Goal: Transaction & Acquisition: Purchase product/service

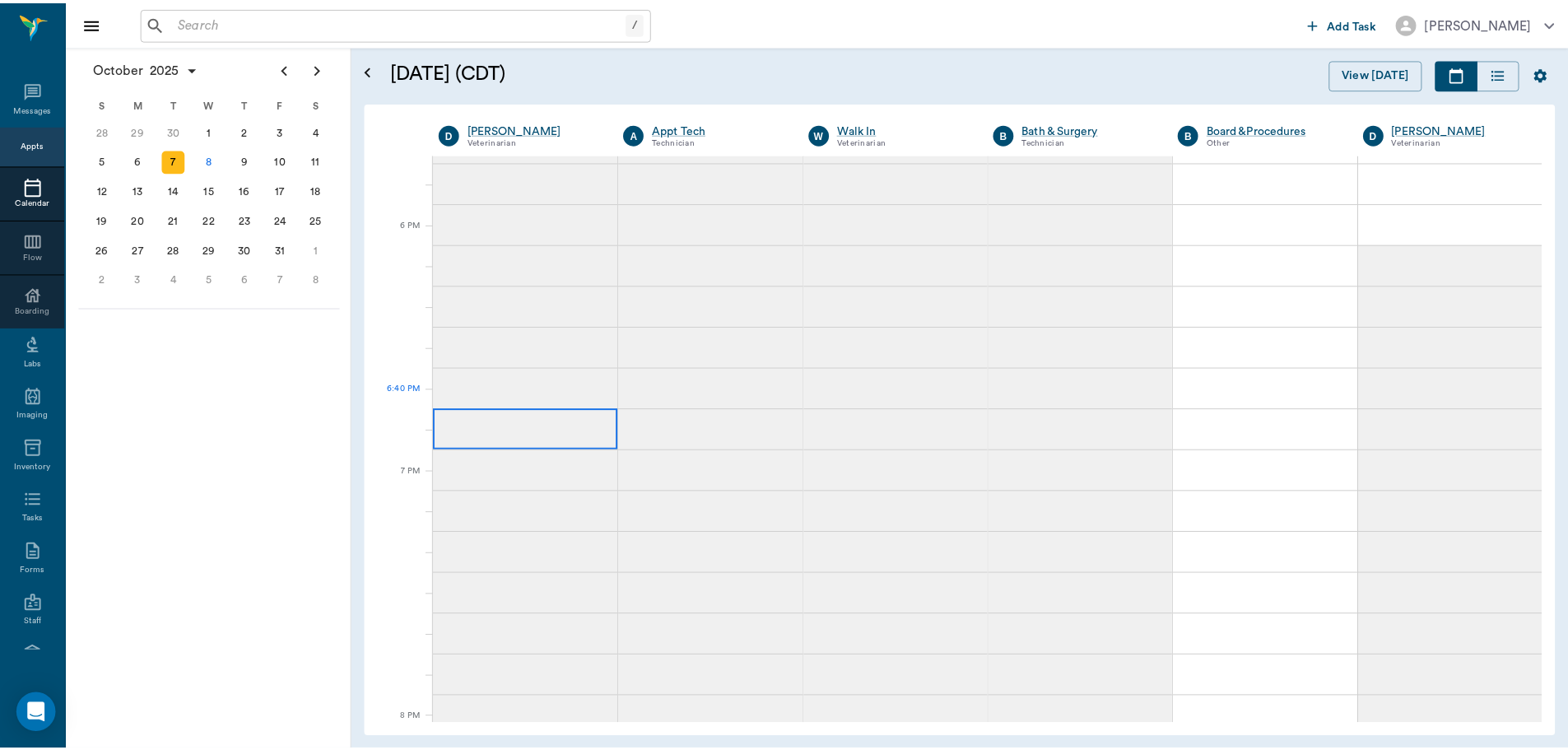
scroll to position [2406, 0]
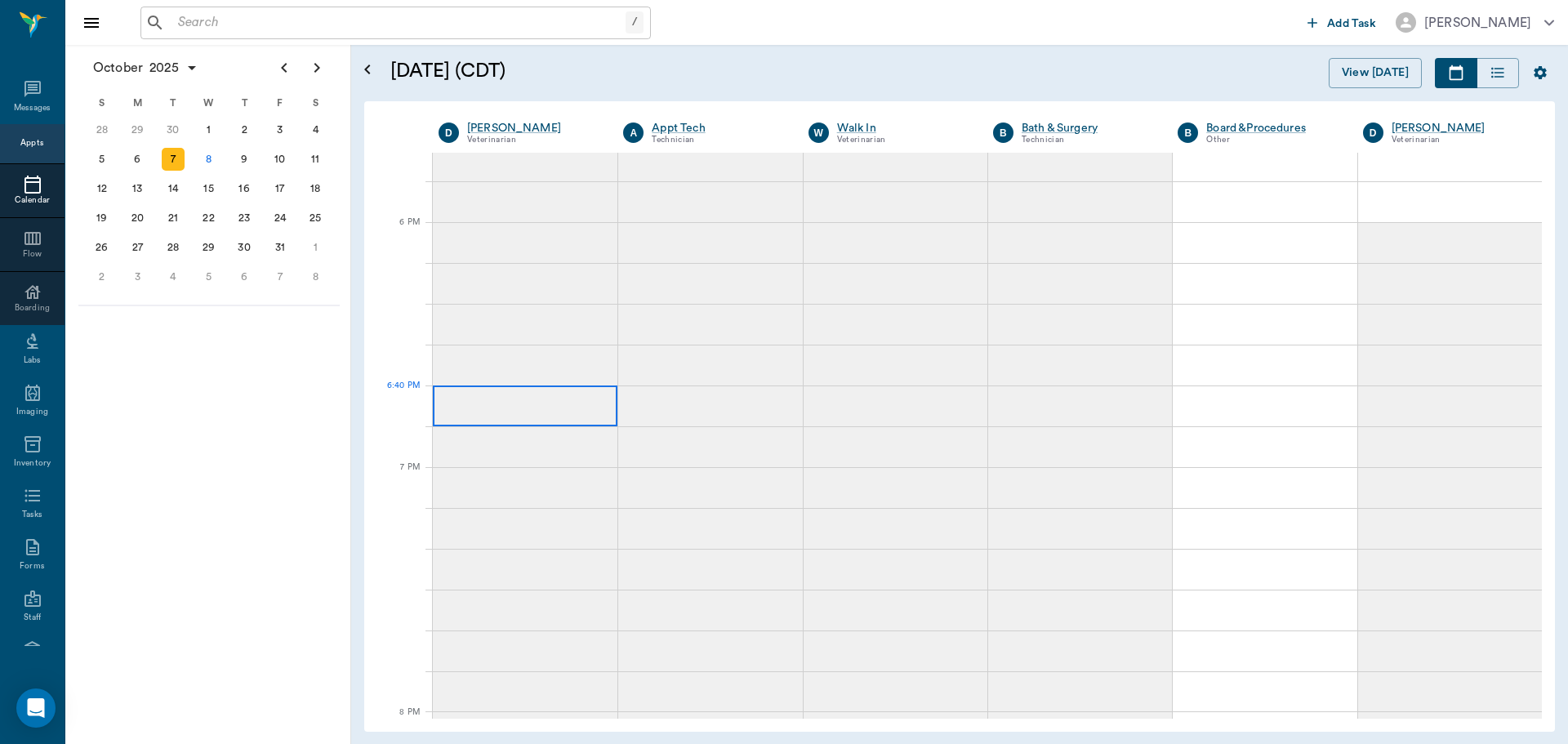
click at [453, 389] on div at bounding box center [525, 406] width 184 height 41
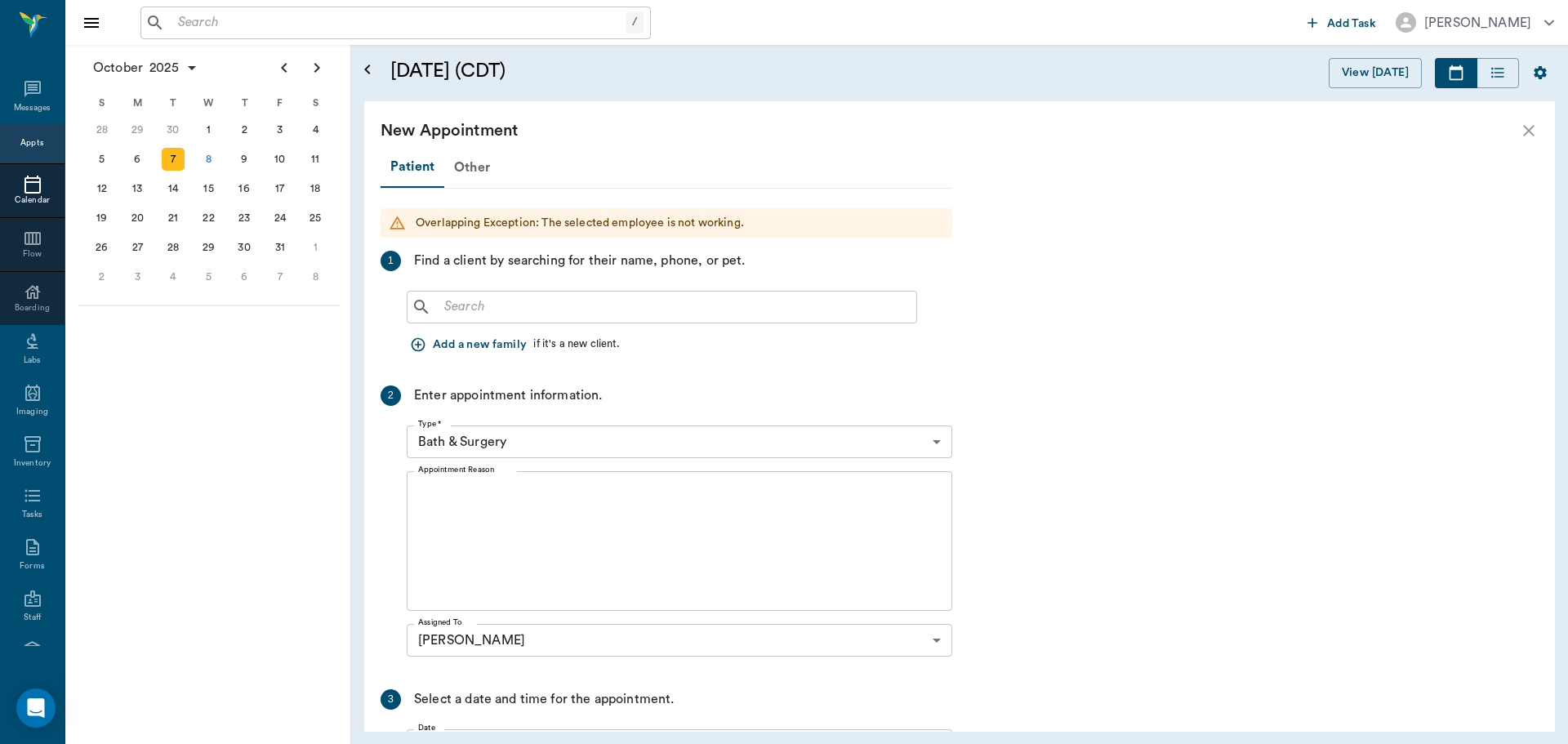
click at [480, 307] on input "text" at bounding box center [673, 307] width 472 height 23
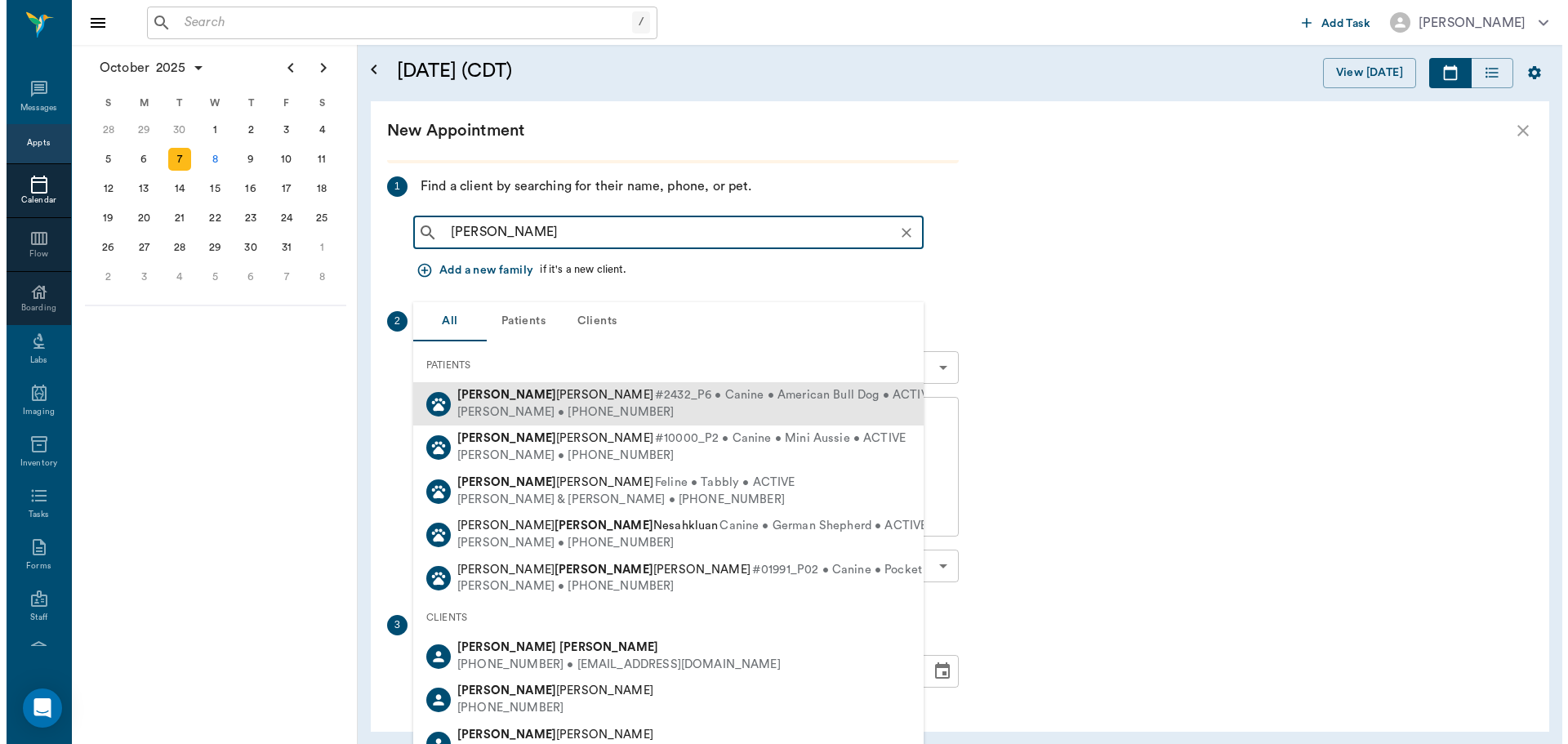
scroll to position [199, 0]
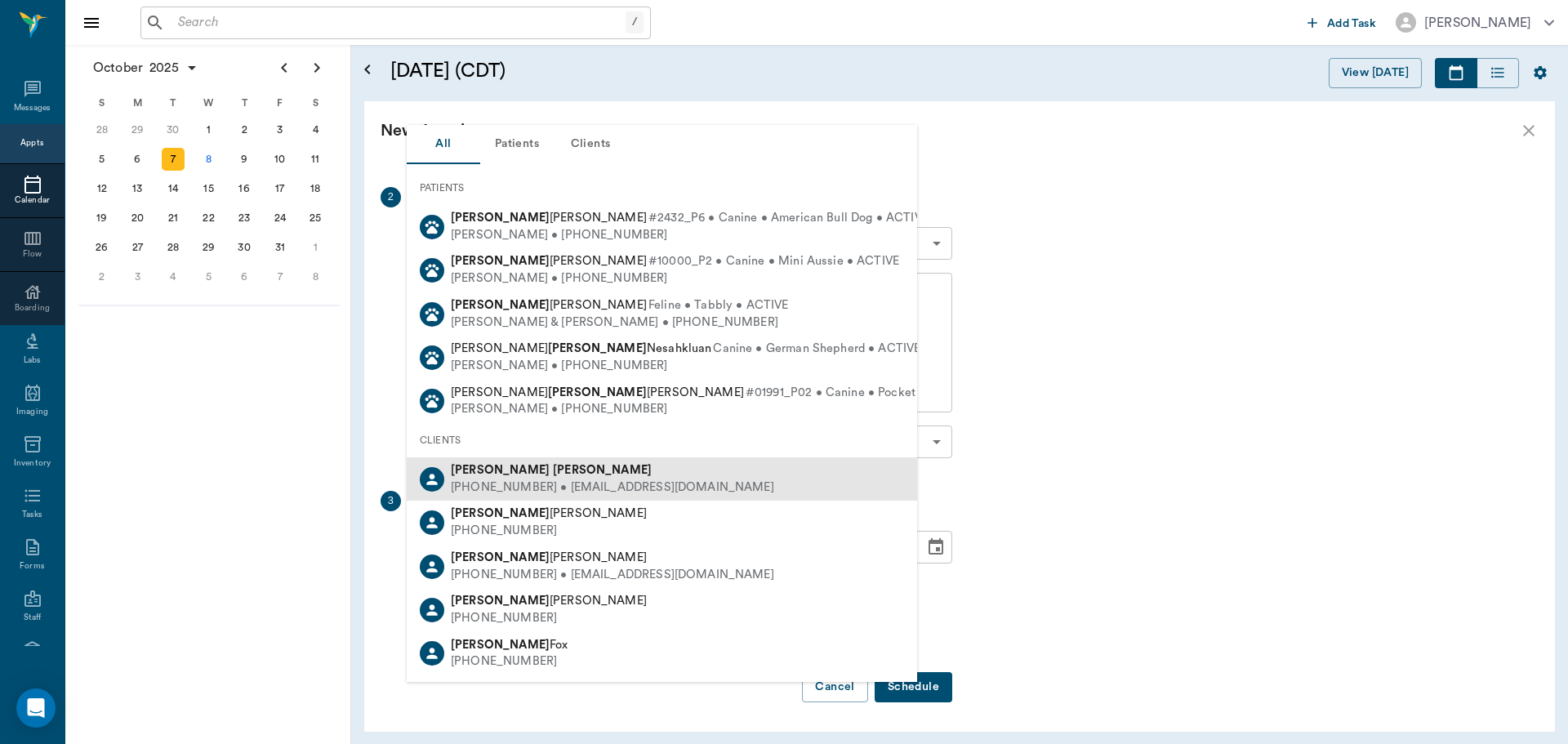
click at [588, 482] on div "[PHONE_NUMBER] • [EMAIL_ADDRESS][DOMAIN_NAME]" at bounding box center [612, 487] width 324 height 17
type input "[PERSON_NAME]"
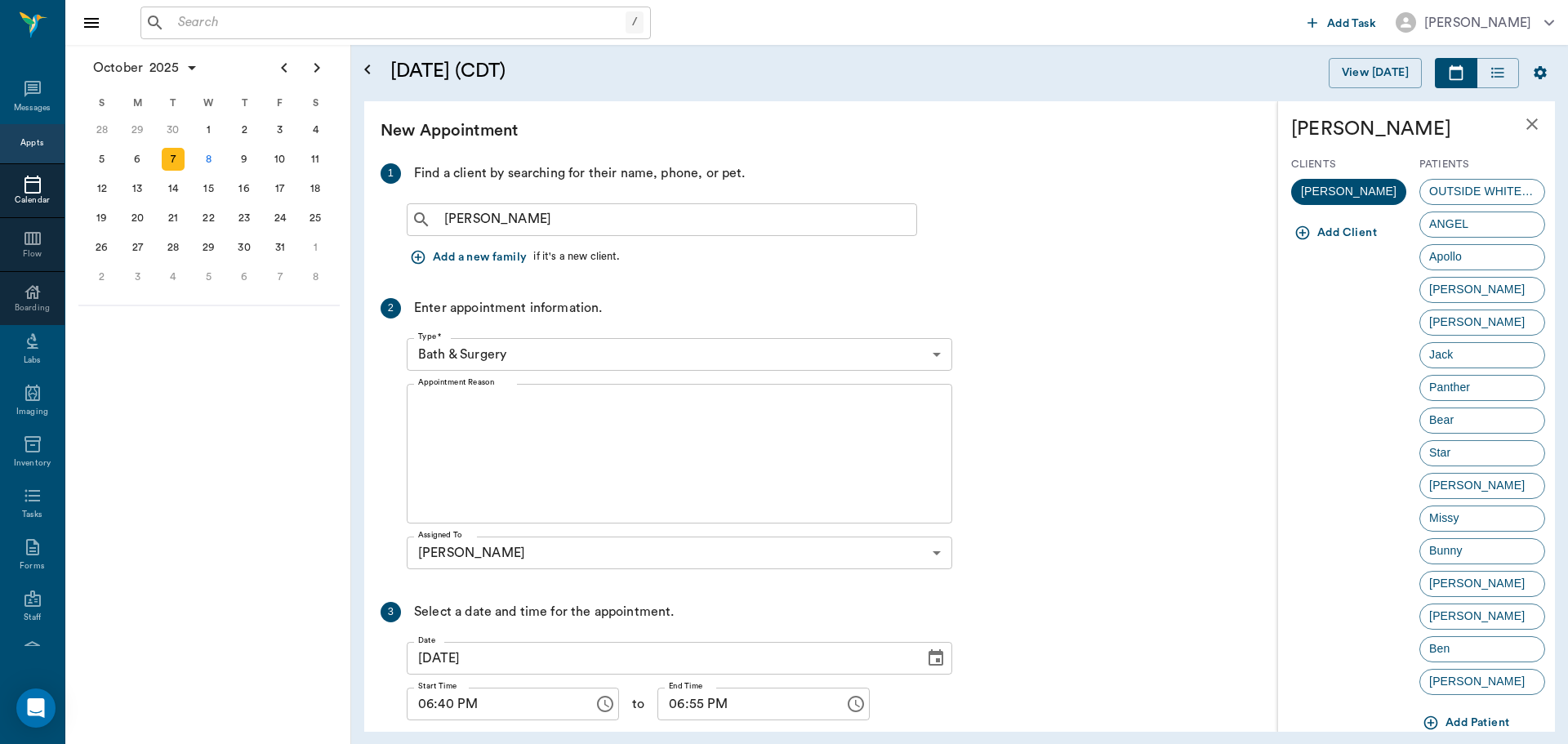
scroll to position [35, 0]
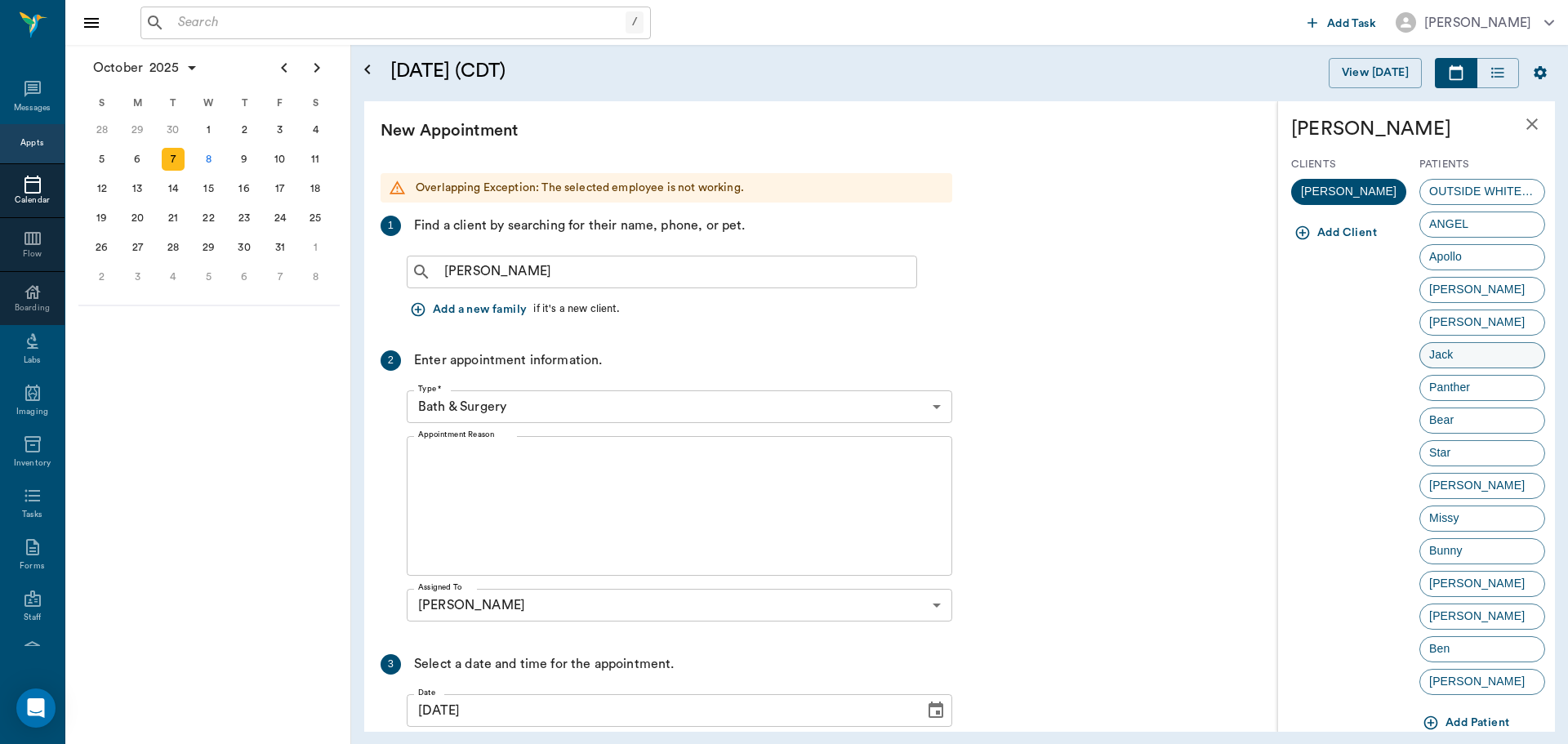
click at [1450, 356] on span "Jack" at bounding box center [1440, 354] width 42 height 17
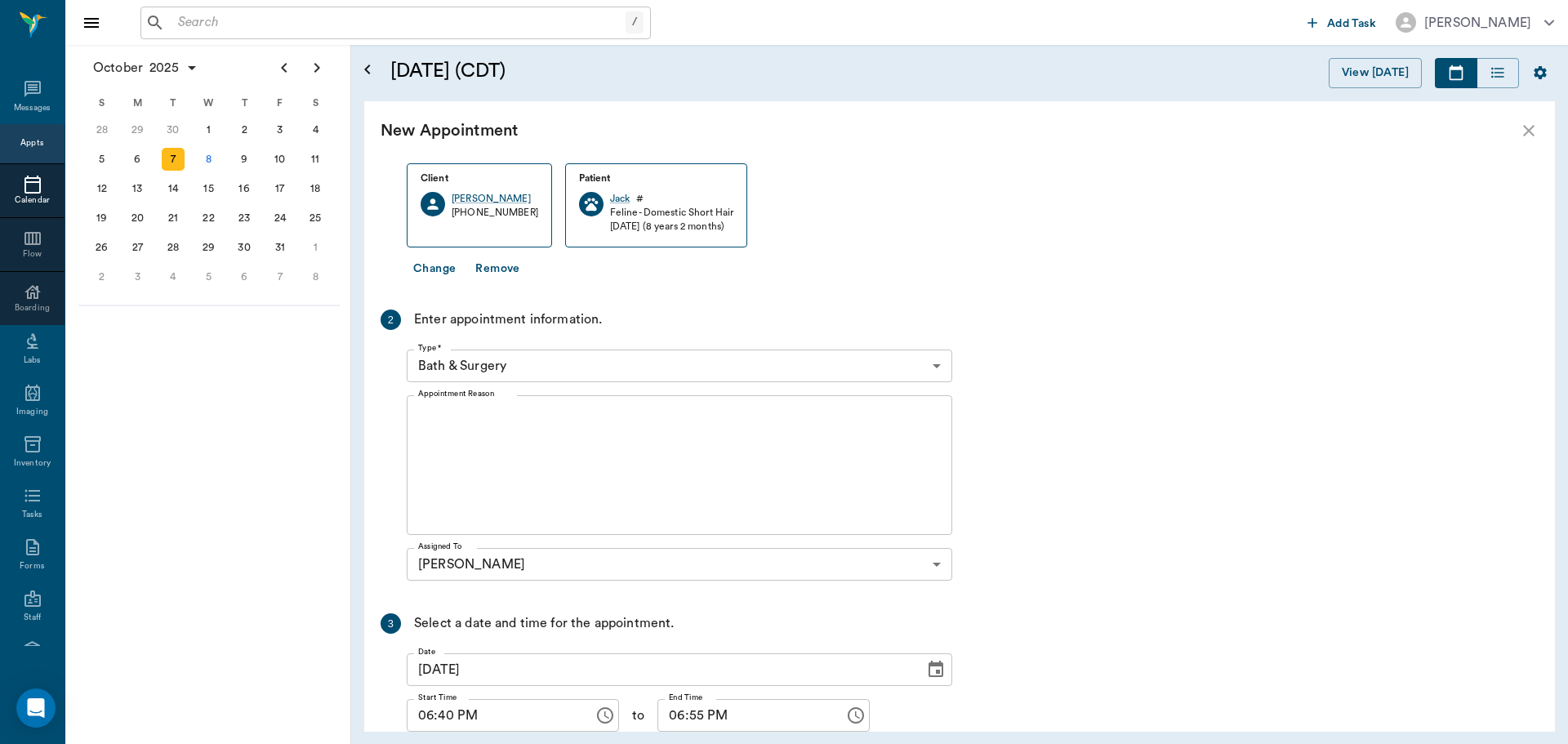
scroll to position [199, 0]
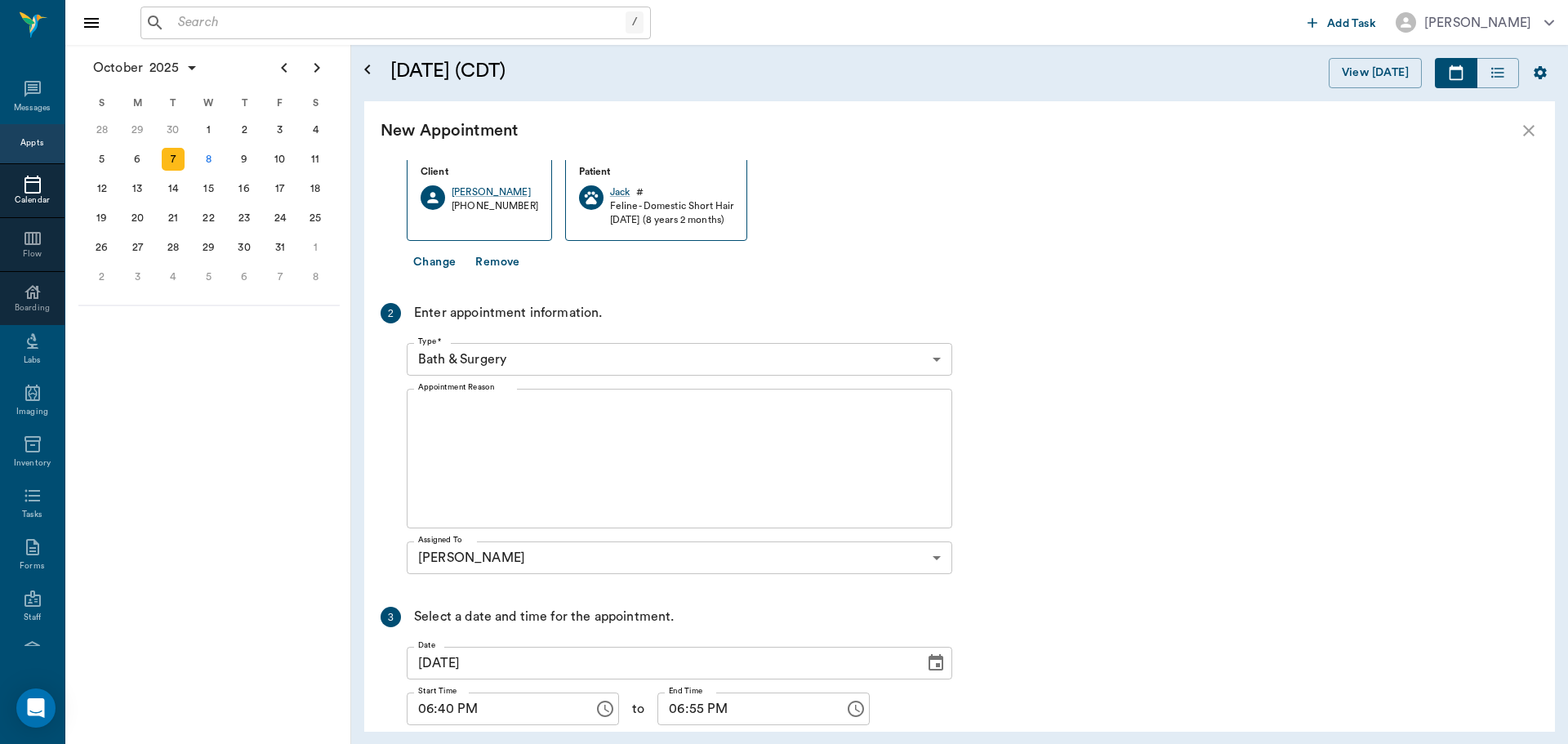
click at [915, 352] on body "/ ​ Add Task [PERSON_NAME] Nectar Messages Appts Calendar Flow Boarding Labs Im…" at bounding box center [784, 372] width 1568 height 744
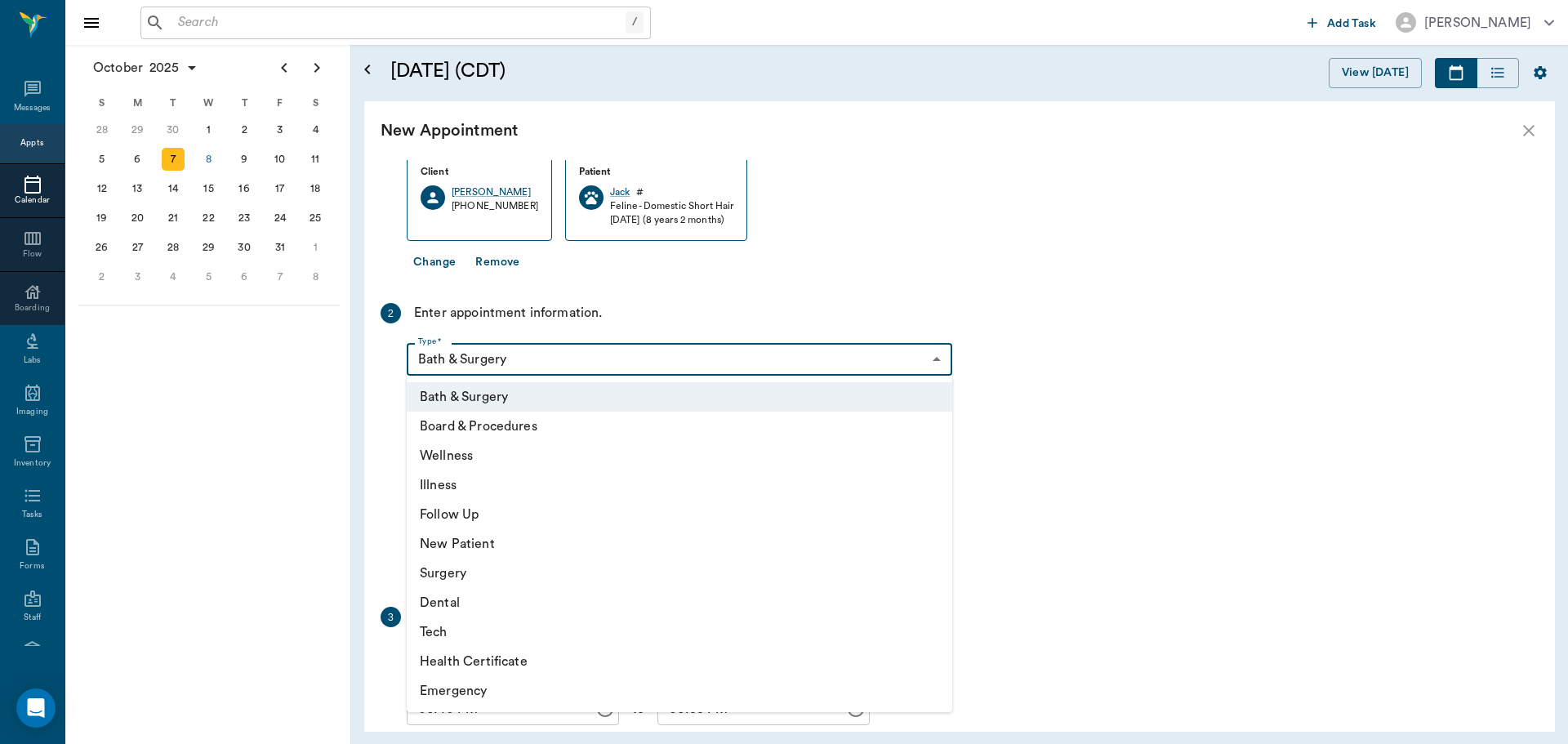
click at [784, 689] on li "Emergency" at bounding box center [679, 690] width 545 height 29
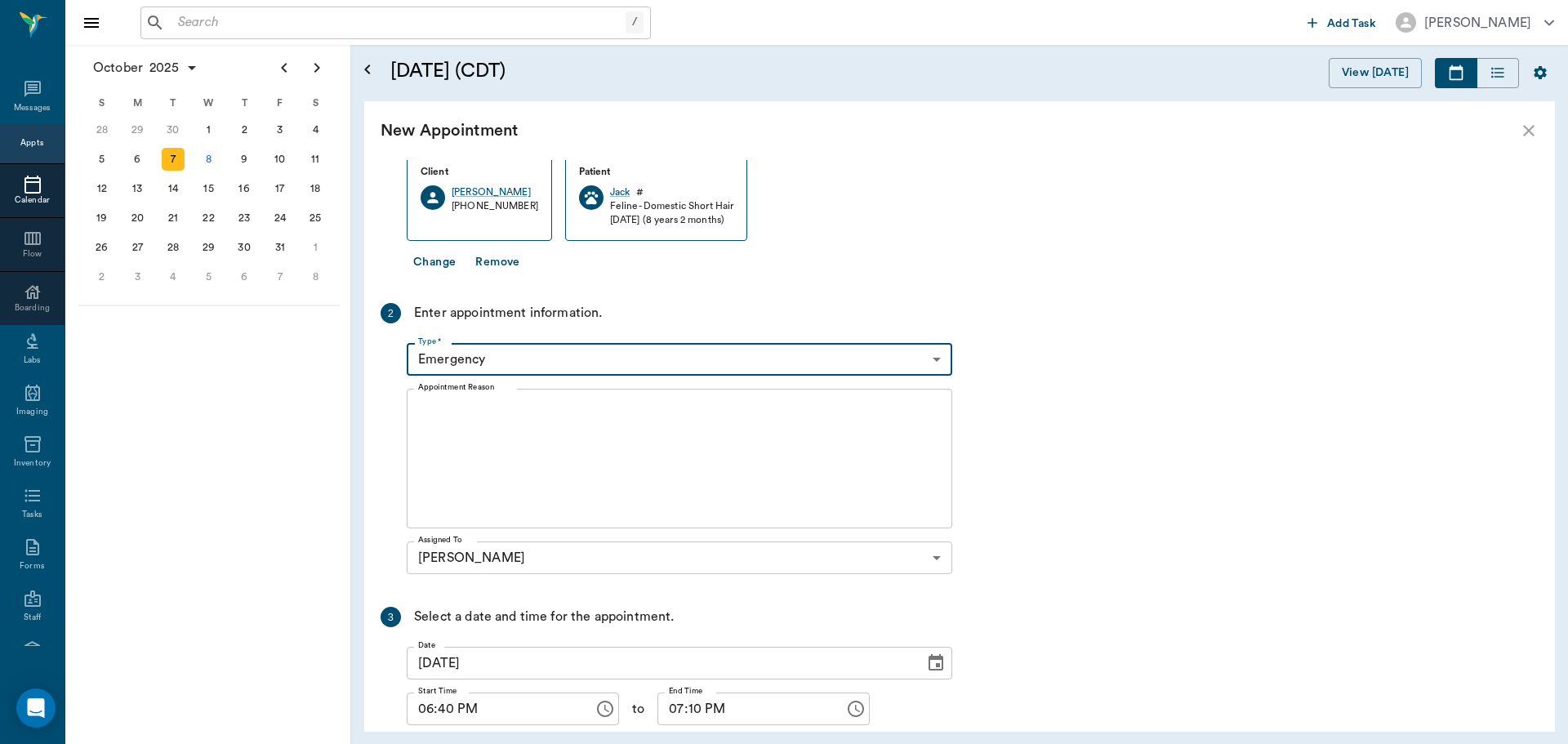
type input "65d2be4f46e3a538d89b8c1c"
type input "07:10 PM"
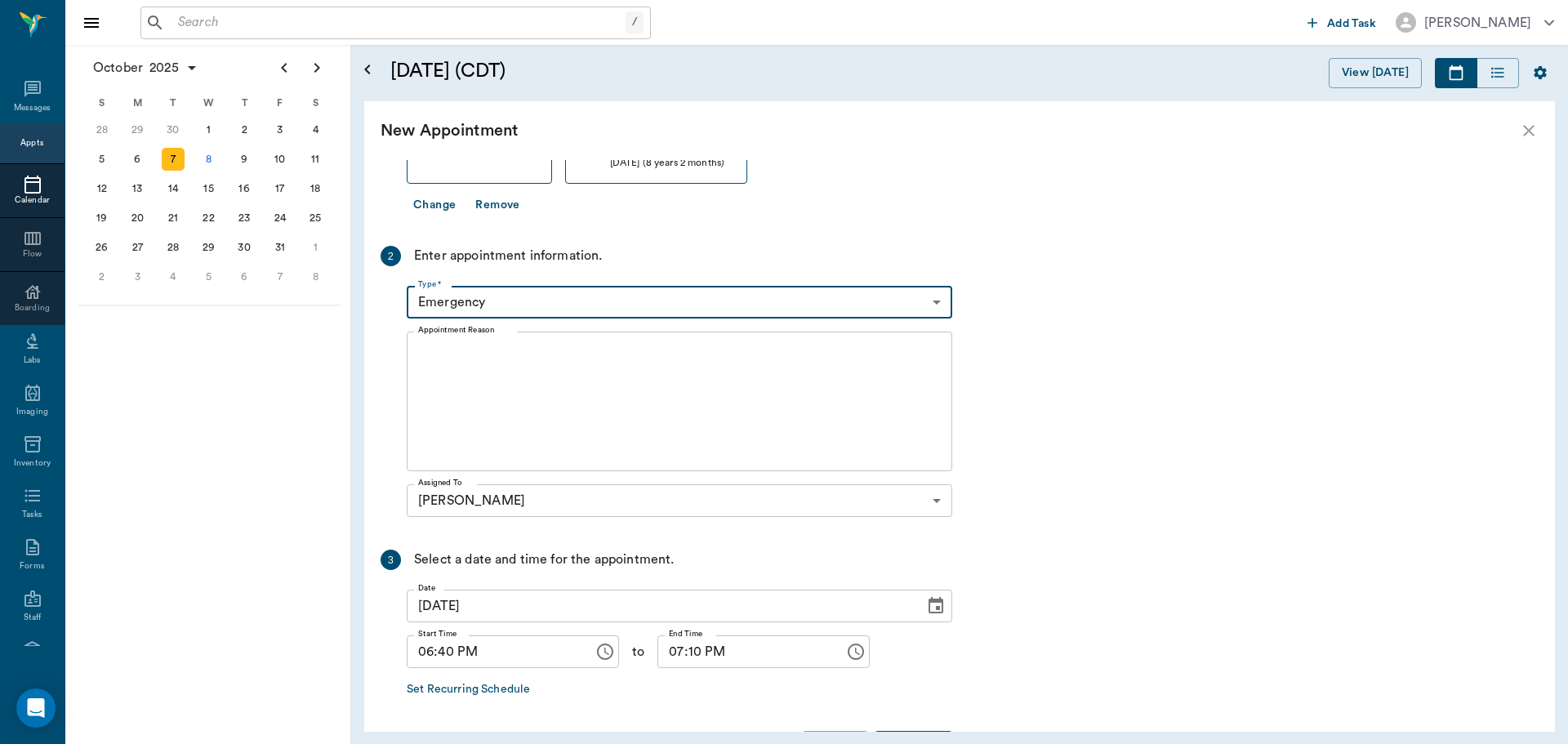
scroll to position [314, 0]
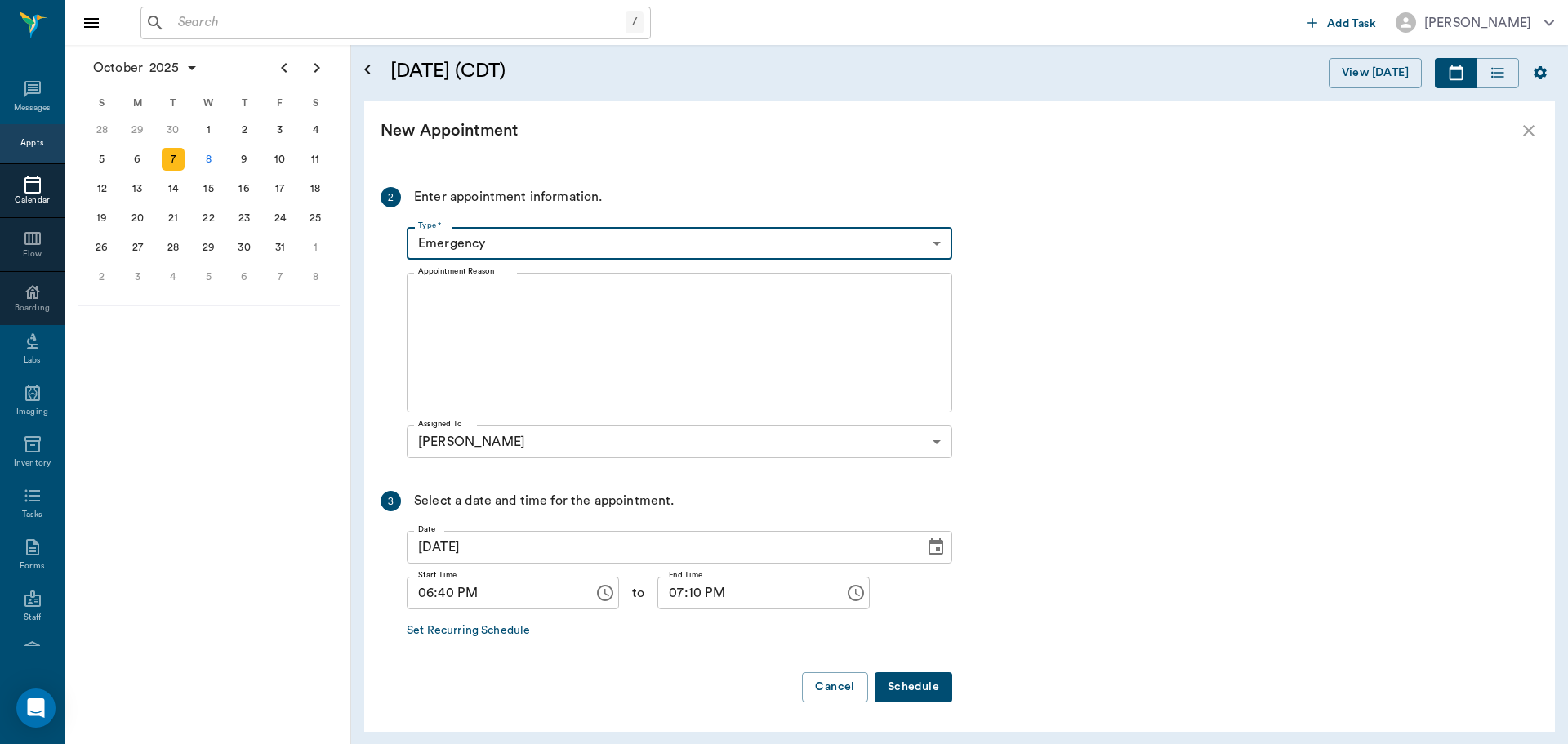
click at [933, 683] on button "Schedule" at bounding box center [913, 687] width 77 height 30
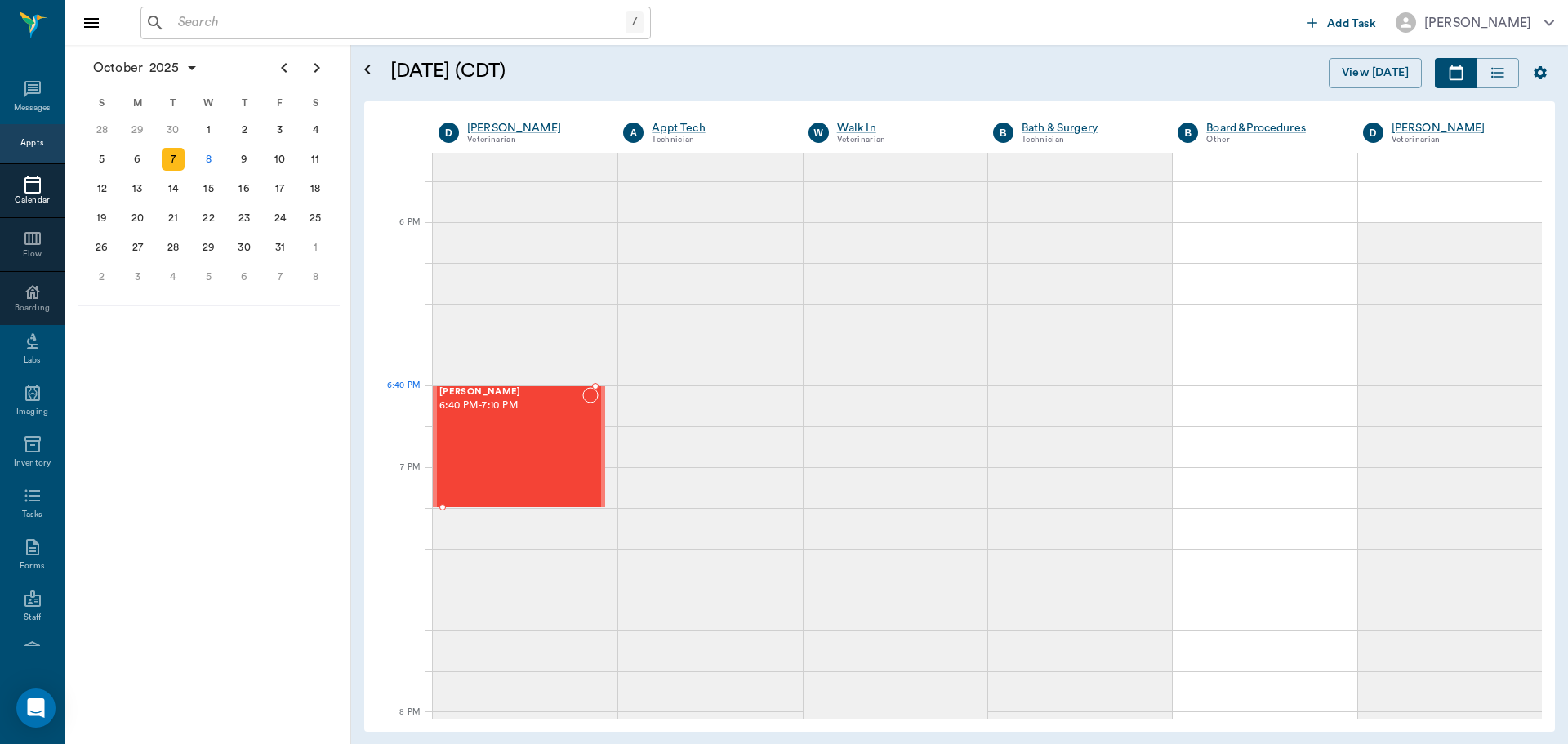
click at [533, 398] on span "6:40 PM - 7:10 PM" at bounding box center [510, 405] width 143 height 16
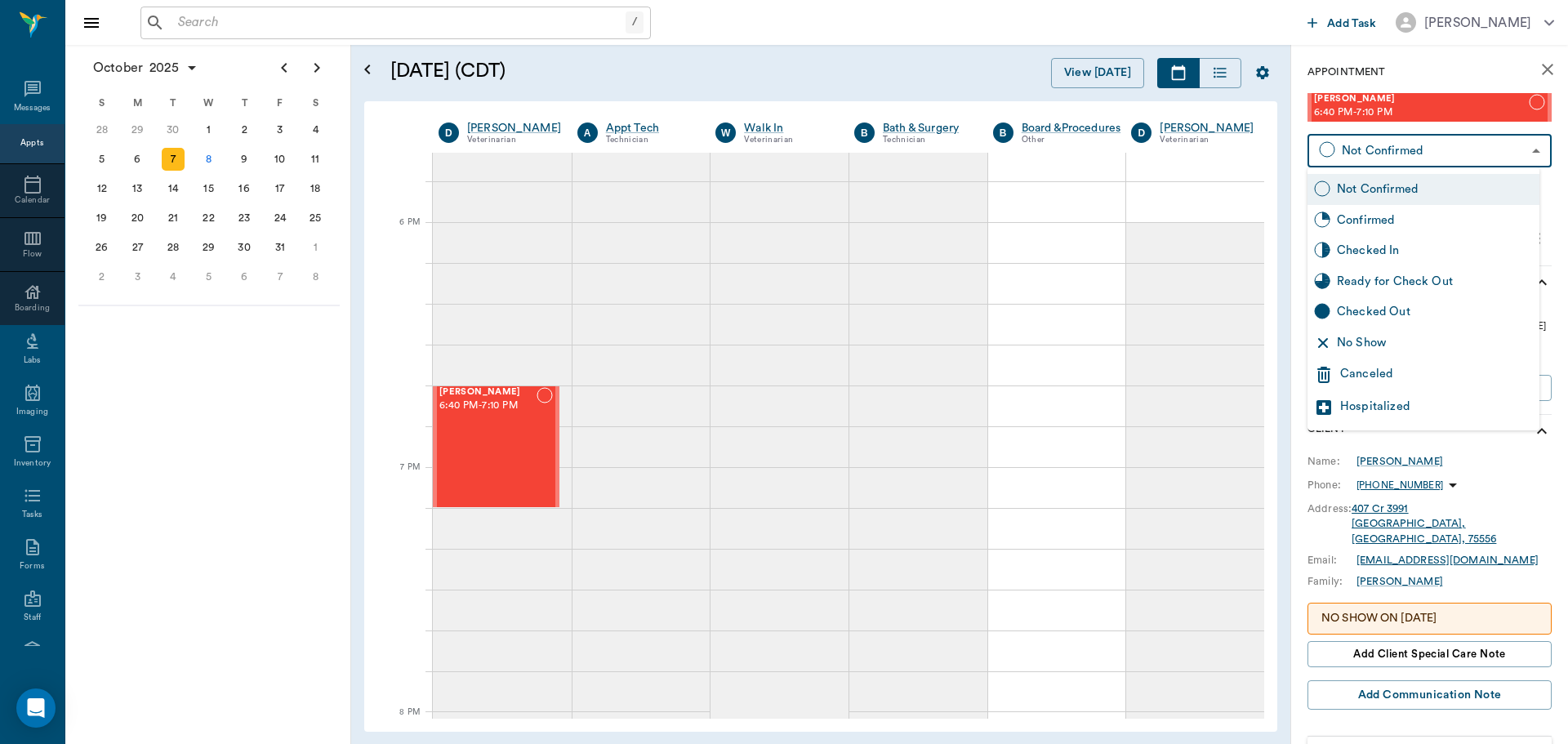
click at [1499, 155] on body "/ ​ Add Task [PERSON_NAME] Nectar Messages Appts Calendar Flow Boarding Labs Im…" at bounding box center [784, 372] width 1568 height 744
click at [1427, 240] on div "Checked In" at bounding box center [1423, 250] width 231 height 31
type input "CHECKED_IN"
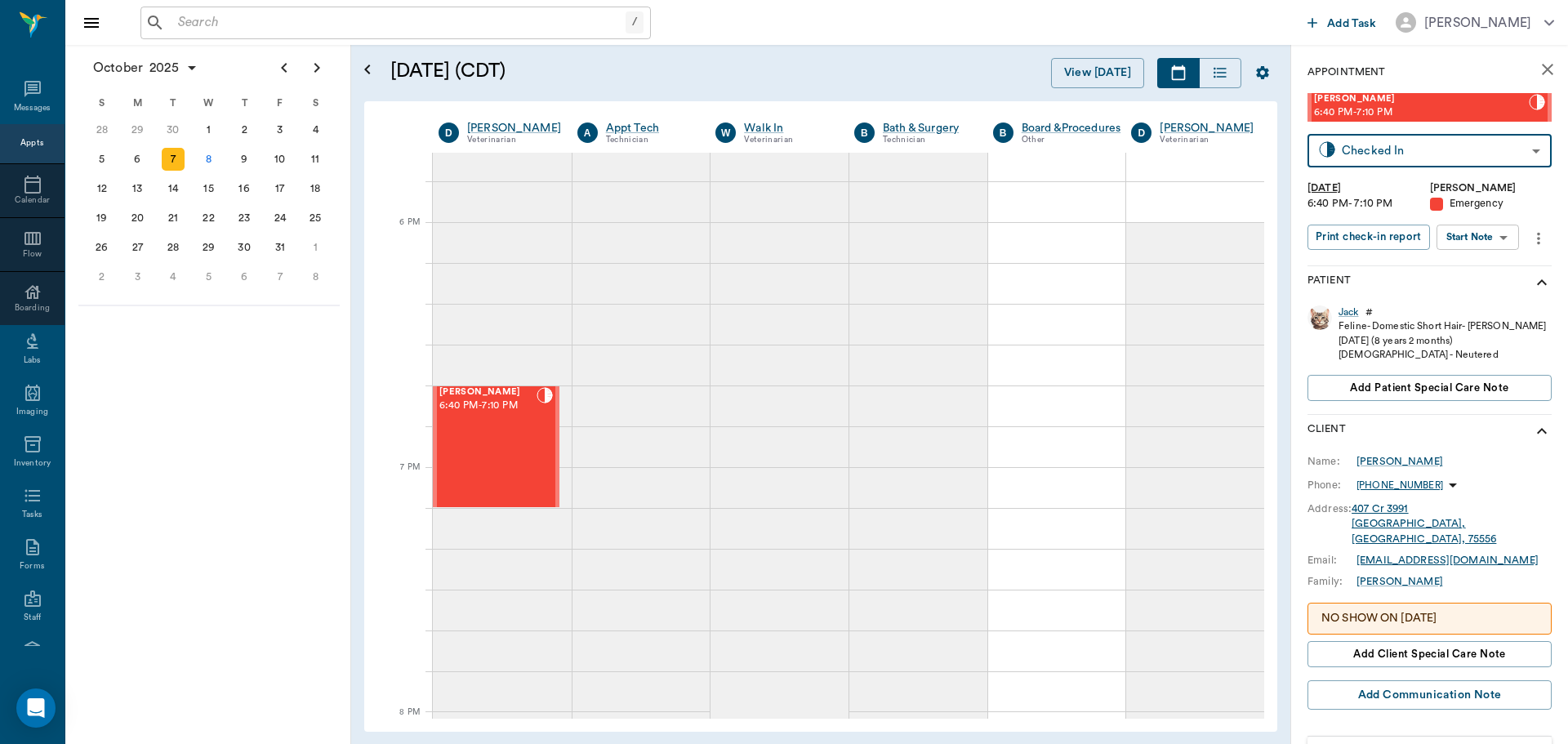
click at [1475, 227] on body "/ ​ Add Task [PERSON_NAME] Nectar Messages Appts Calendar Flow Boarding Labs Im…" at bounding box center [784, 372] width 1568 height 744
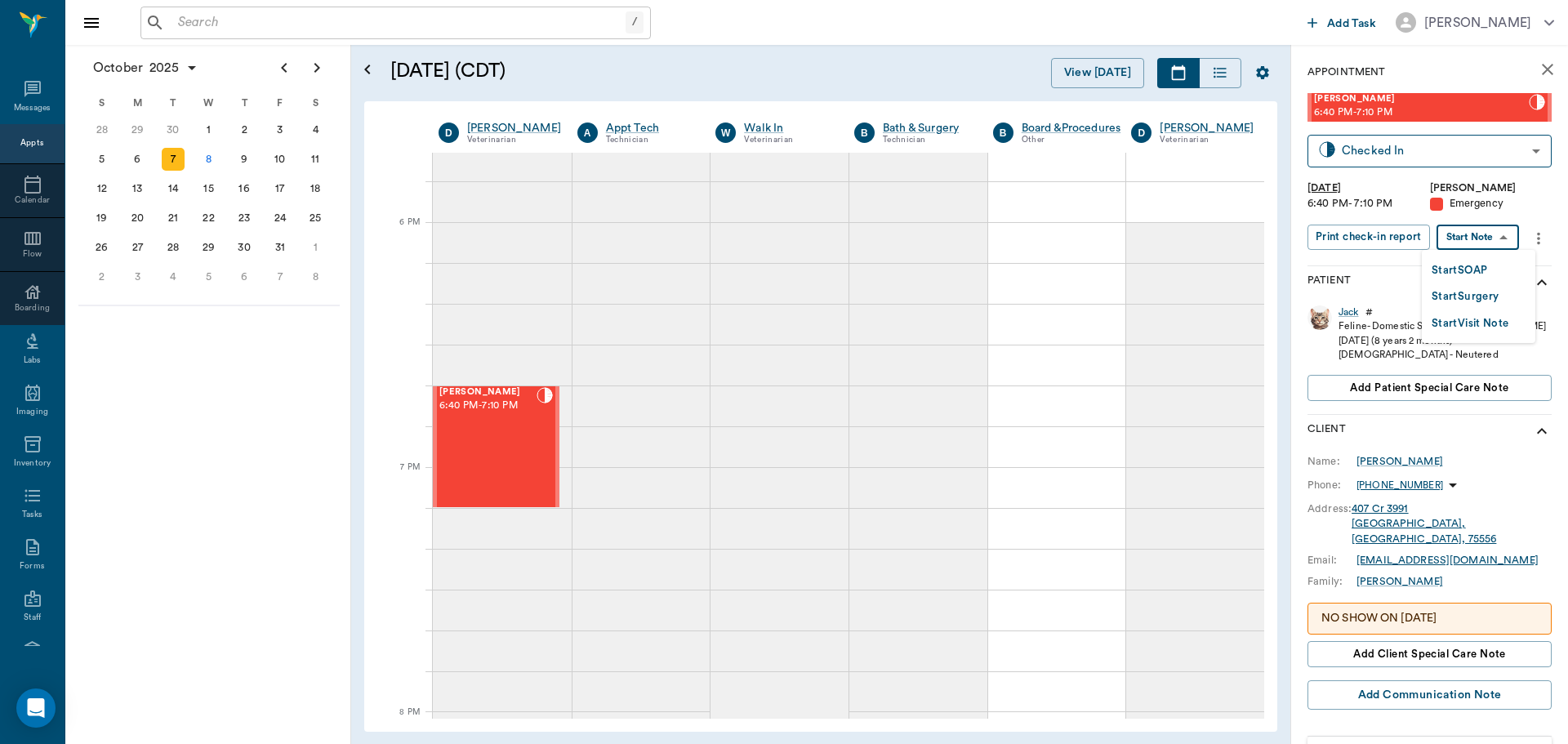
click at [1470, 270] on button "Start SOAP" at bounding box center [1459, 270] width 56 height 19
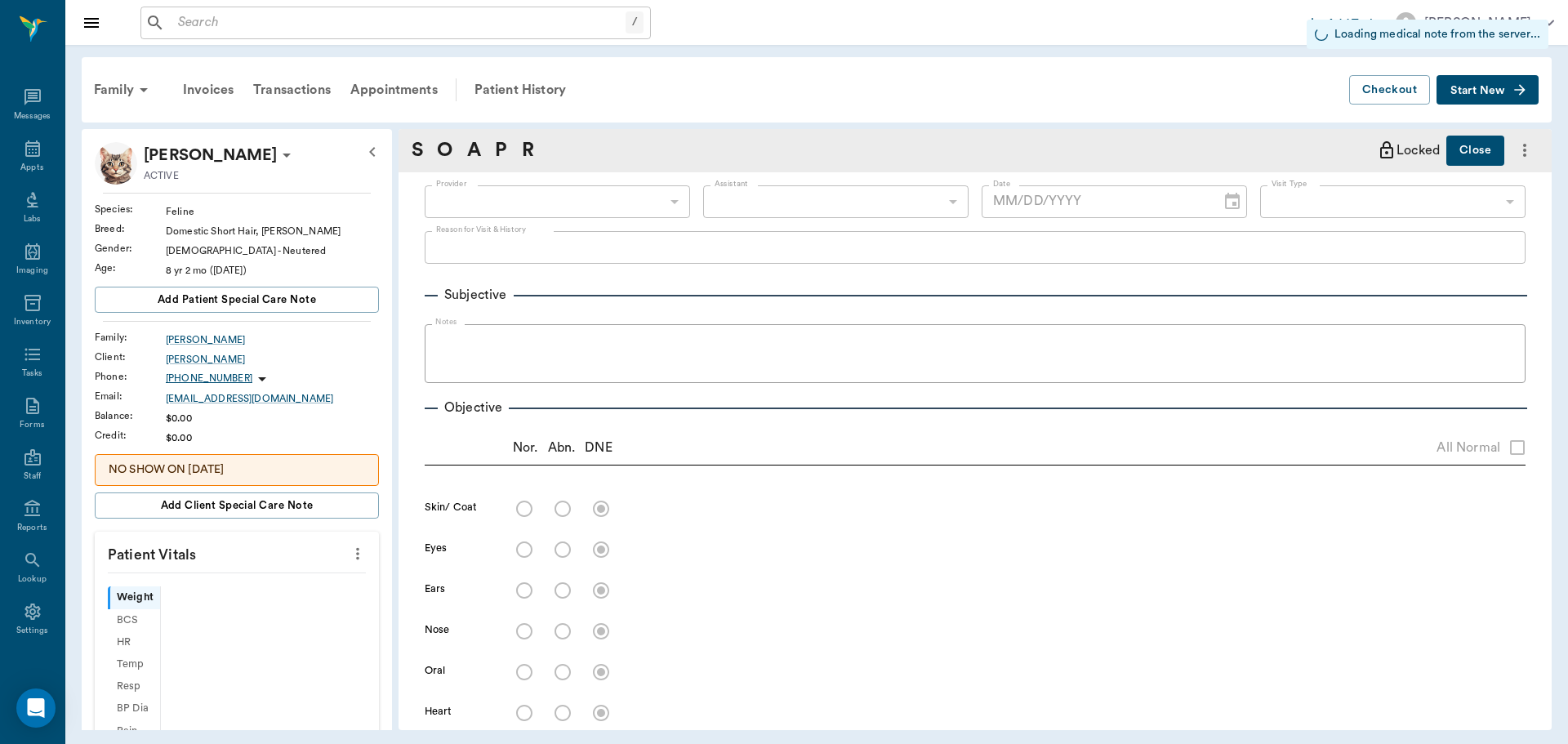
type input "63ec2f075fda476ae8351a4d"
type input "65d2be4f46e3a538d89b8c1c"
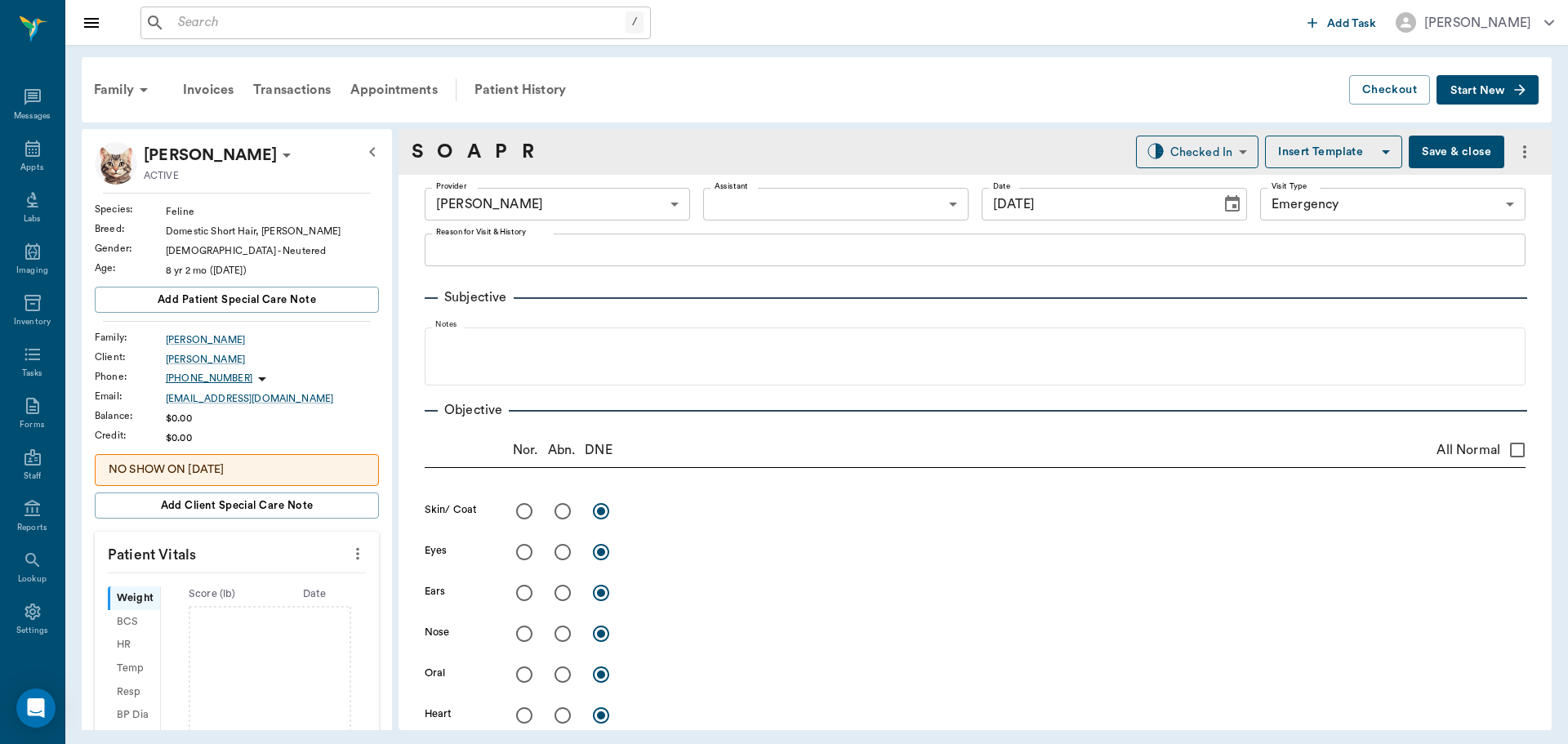
type input "[DATE]"
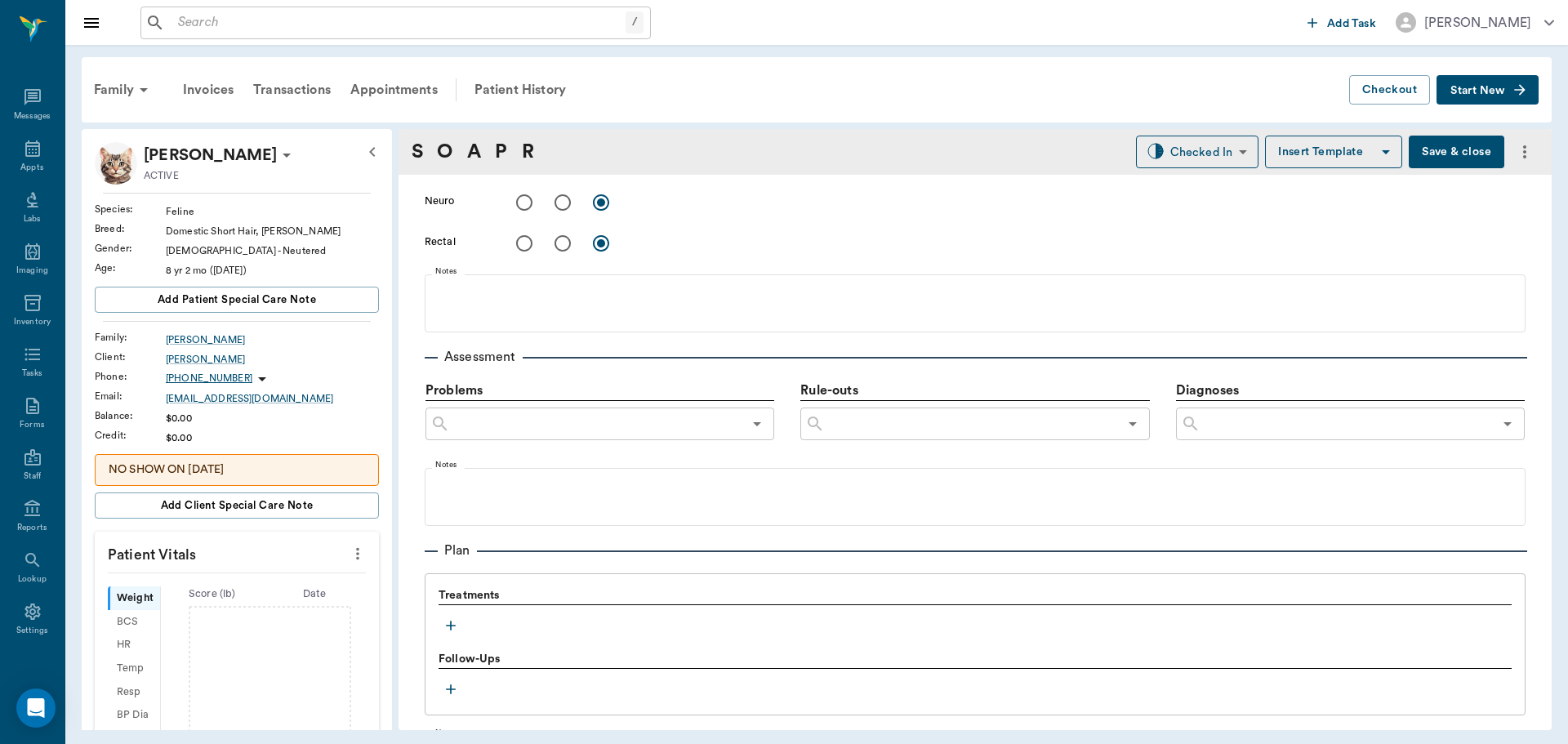
scroll to position [973, 0]
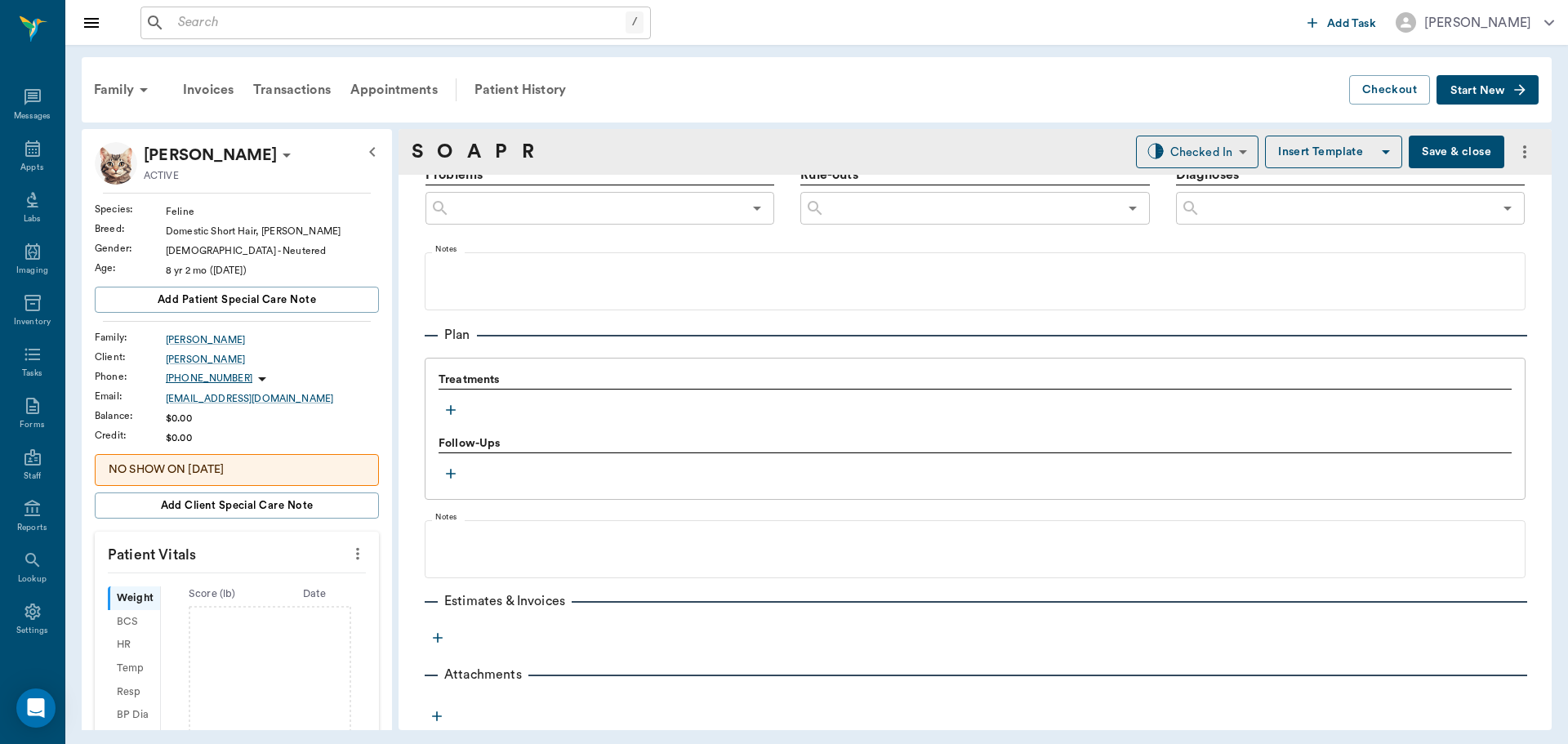
click at [452, 411] on icon "button" at bounding box center [451, 410] width 16 height 16
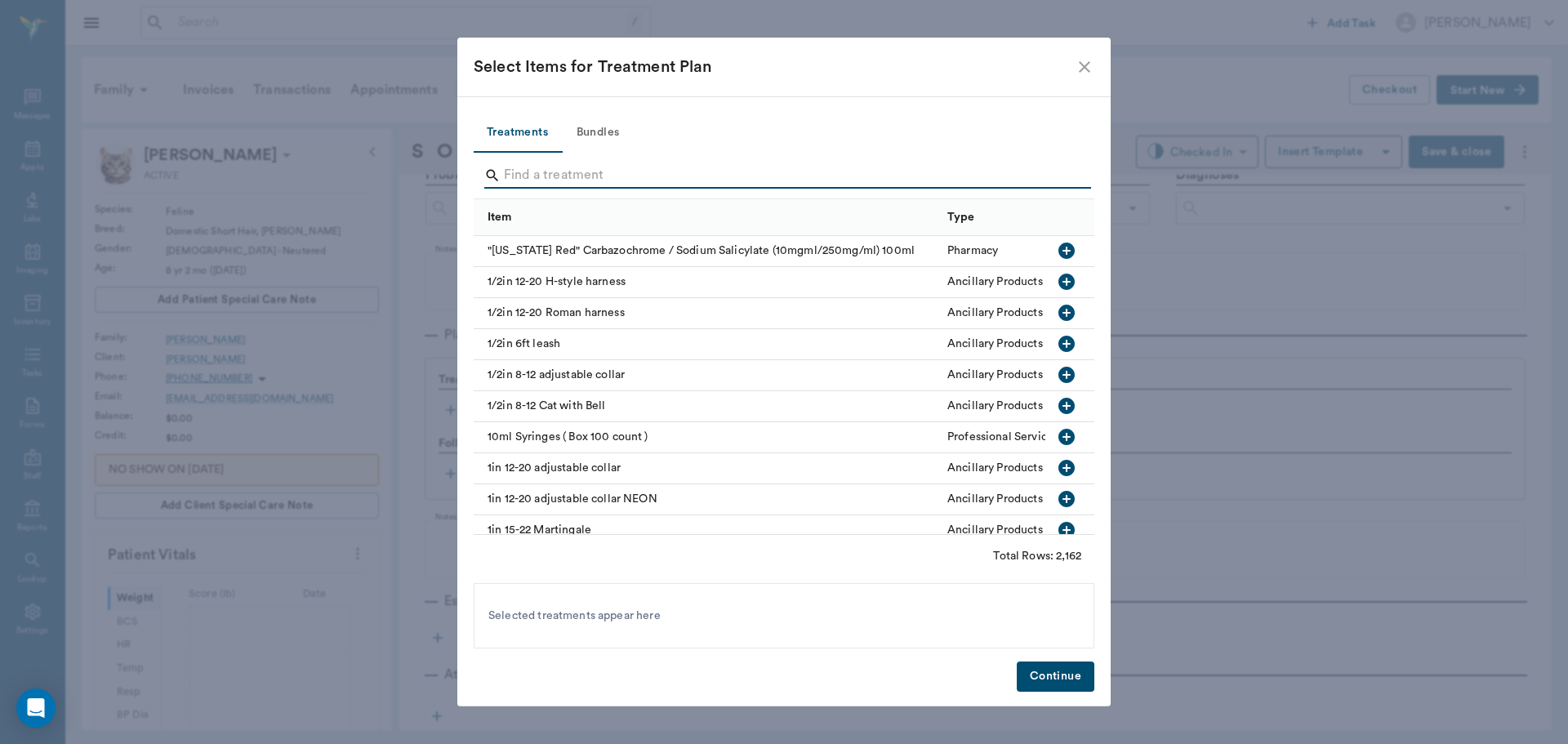
click at [553, 181] on input "Search" at bounding box center [785, 175] width 562 height 26
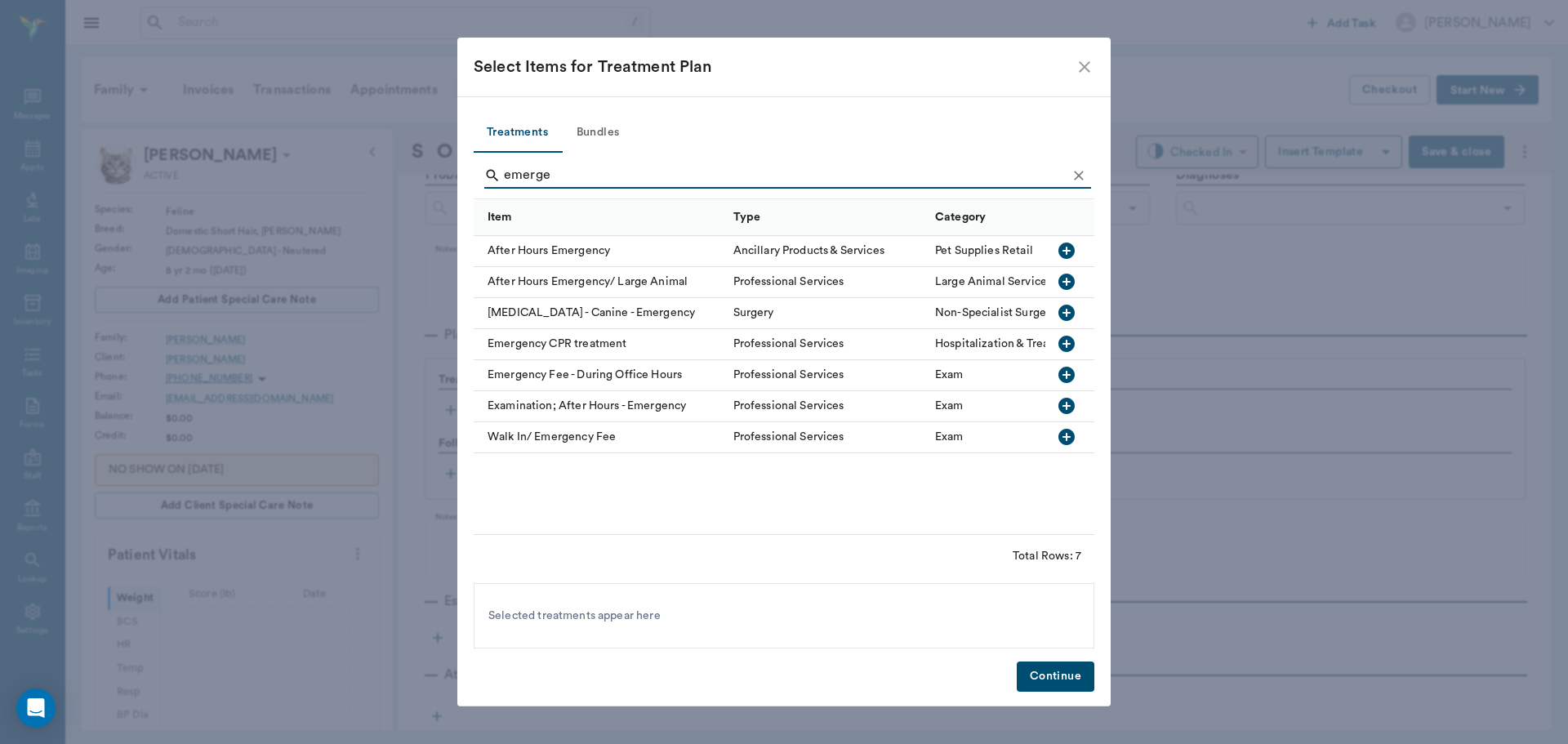
click at [1060, 247] on icon "button" at bounding box center [1066, 250] width 16 height 16
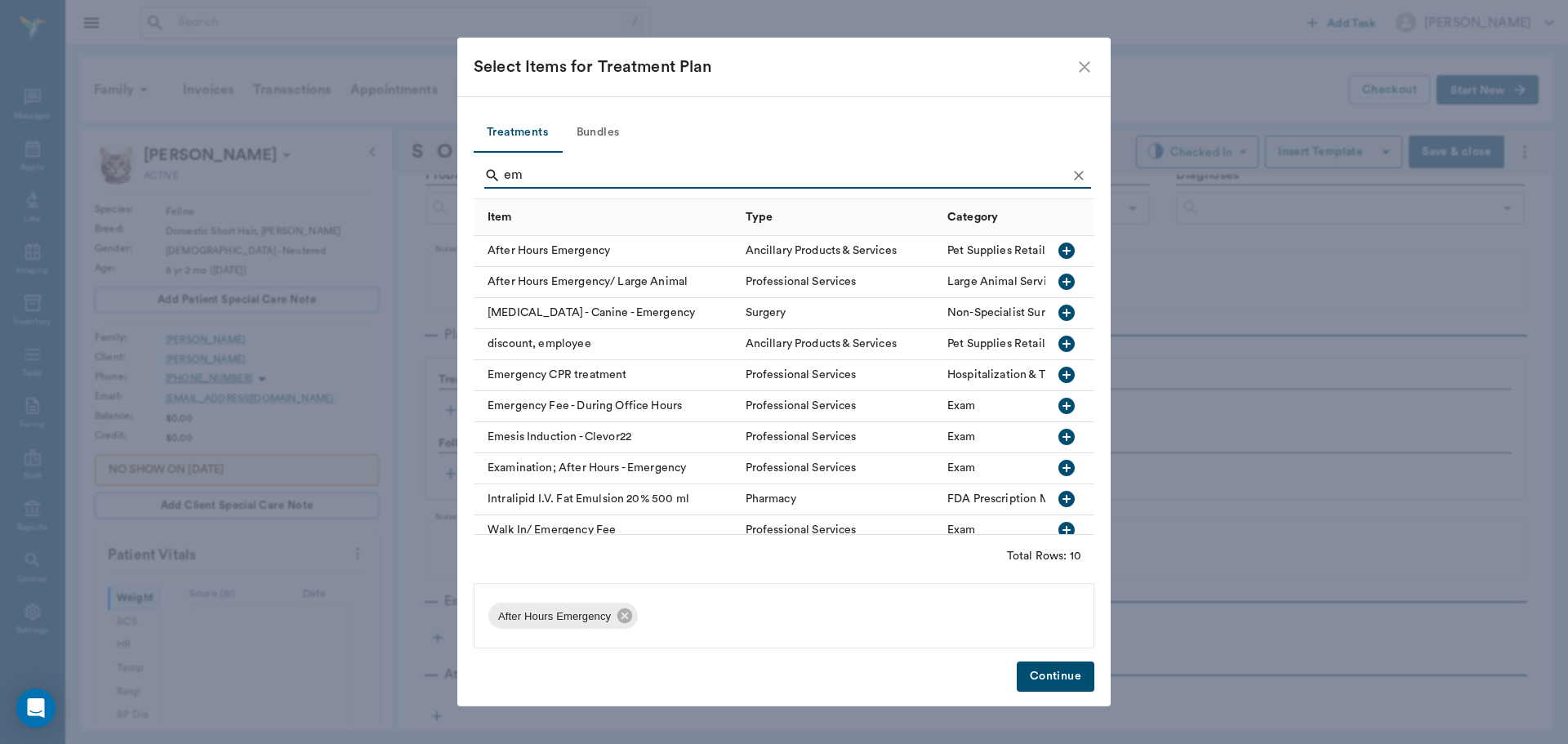
type input "e"
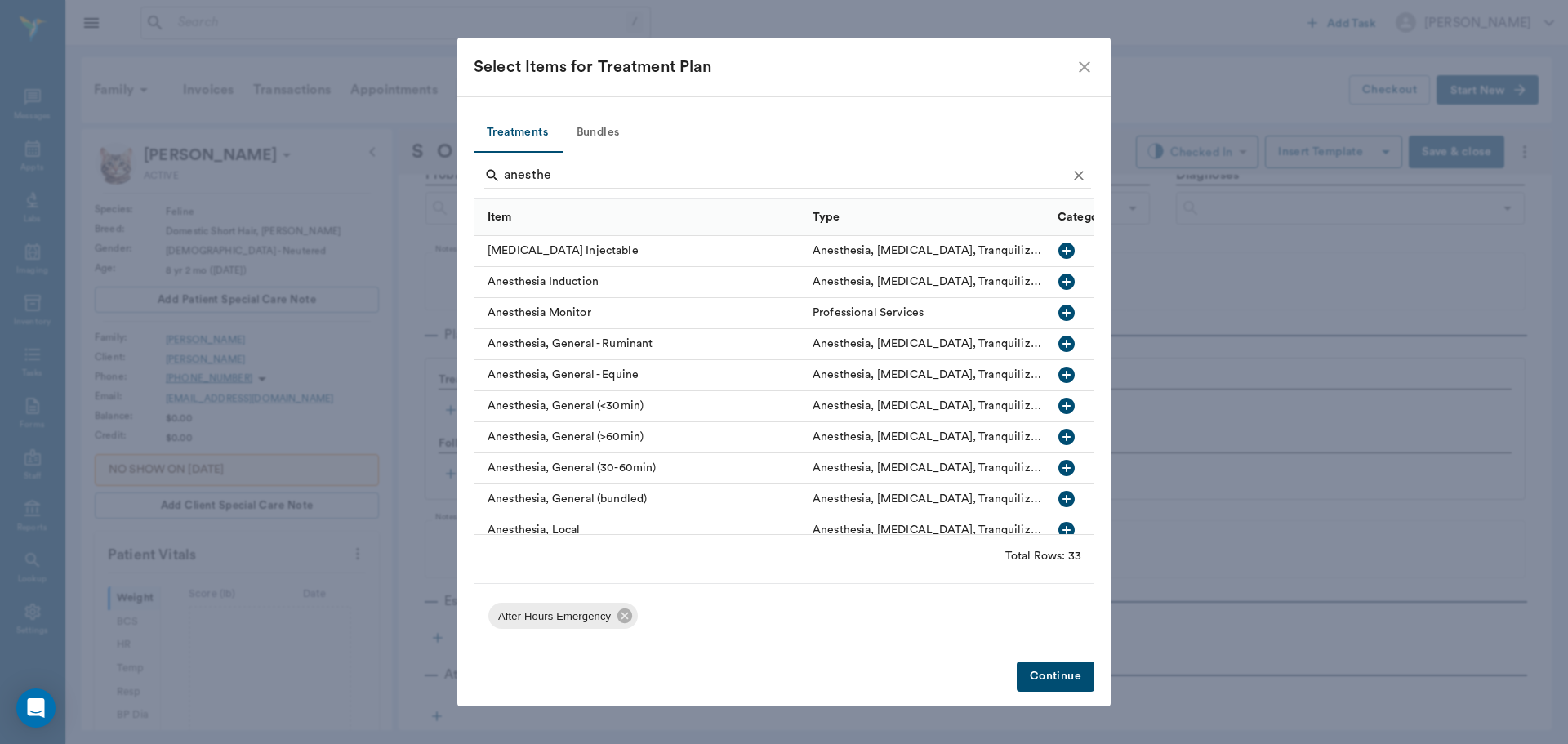
click at [1058, 407] on icon "button" at bounding box center [1066, 405] width 16 height 16
type input "a"
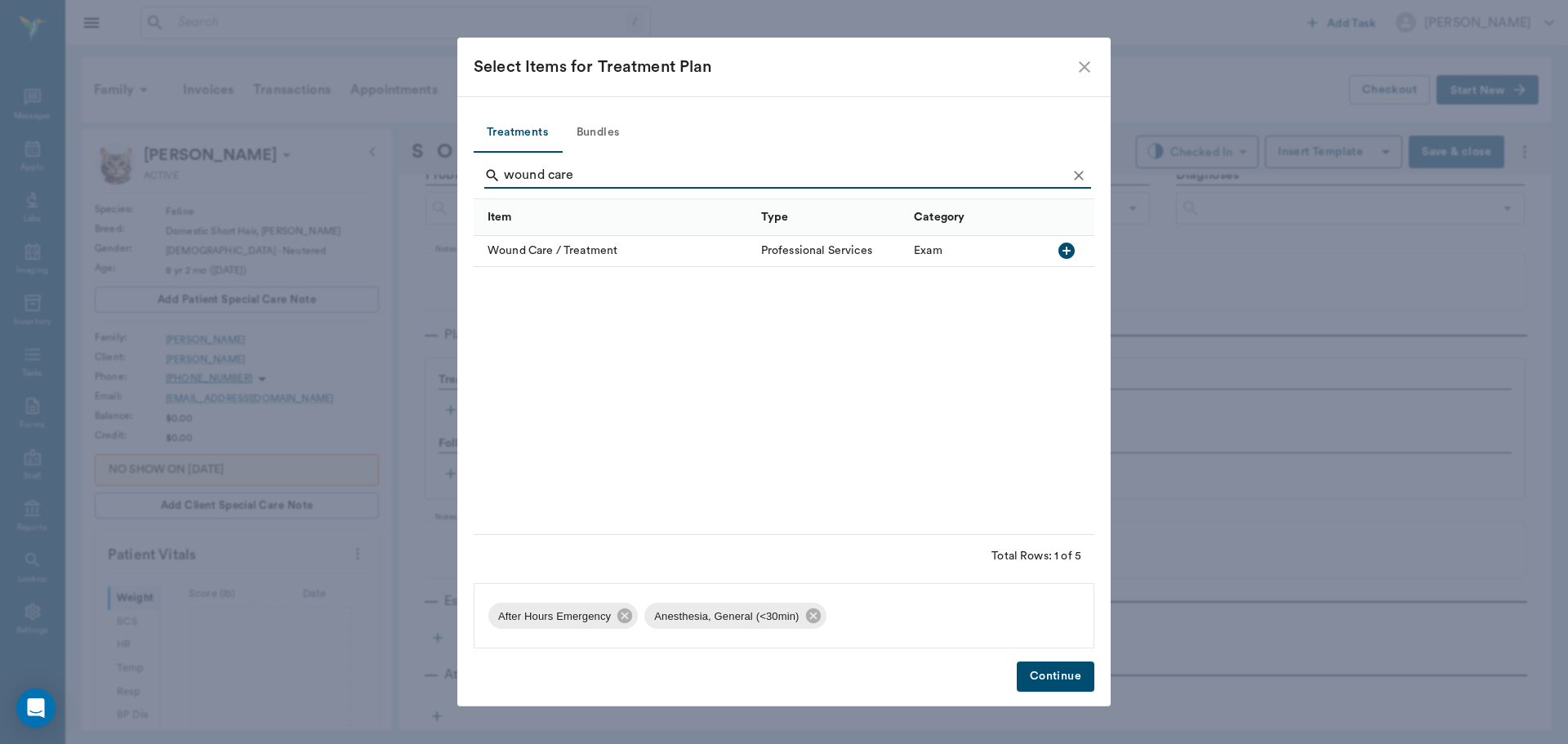
click at [1068, 252] on icon "button" at bounding box center [1066, 251] width 20 height 20
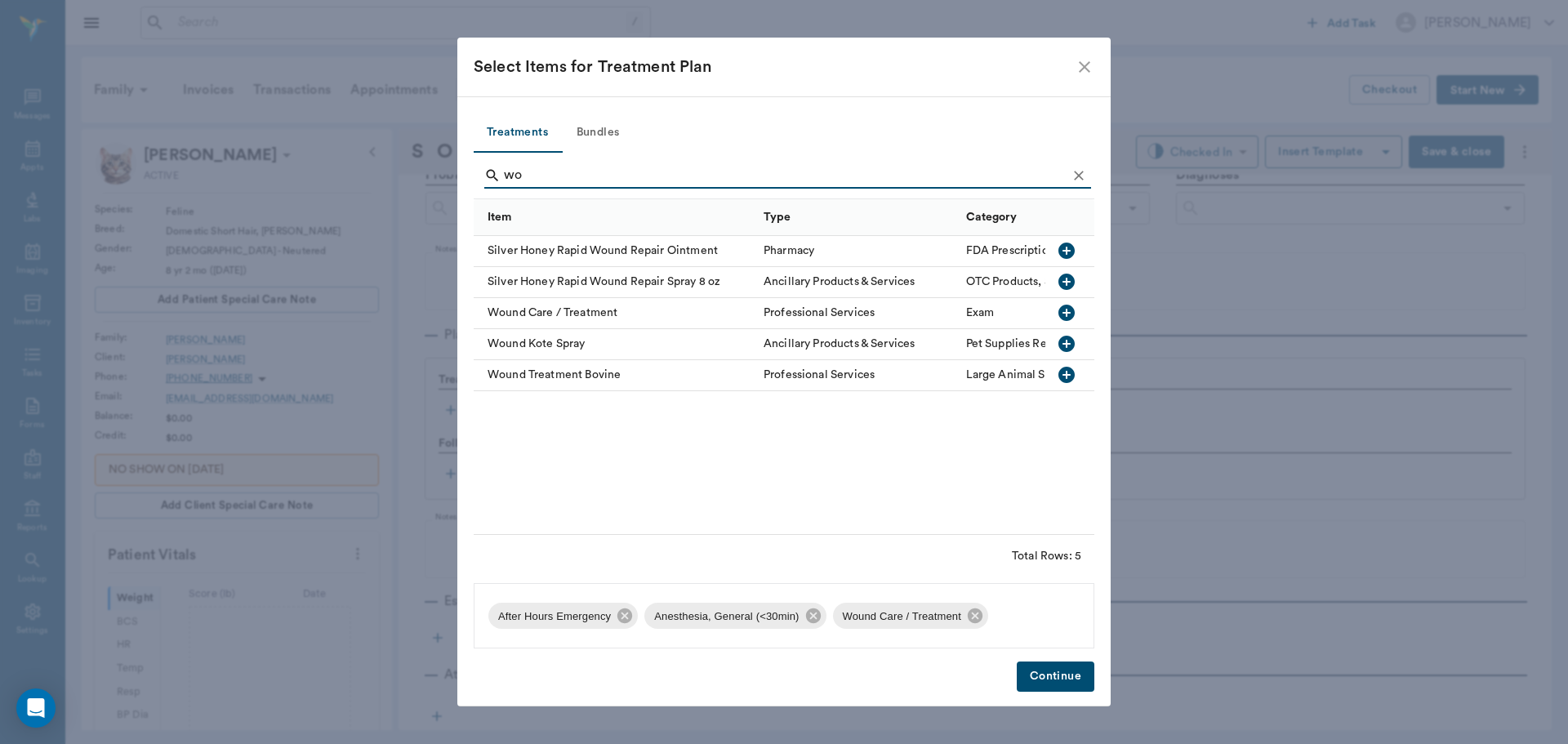
type input "w"
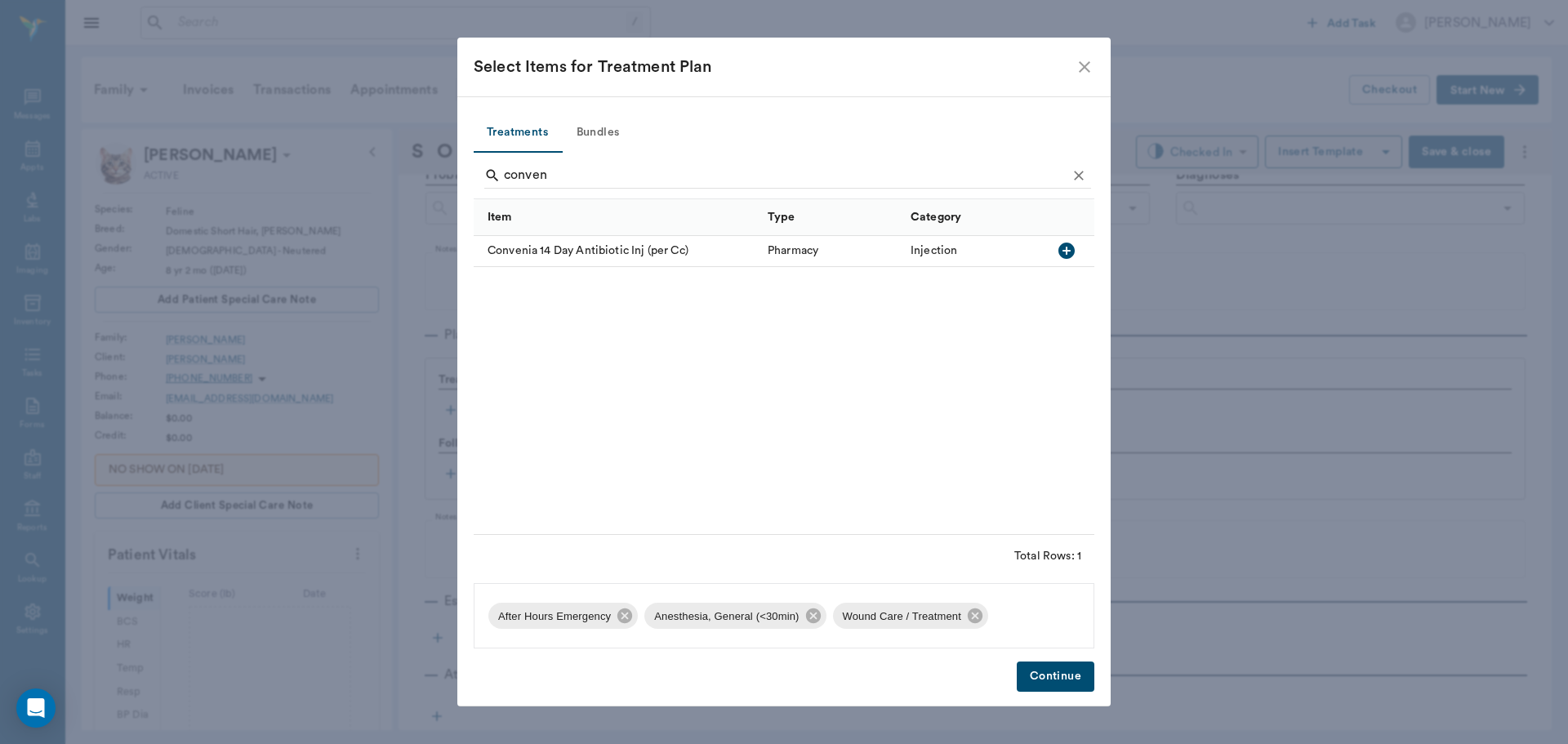
click at [1069, 248] on icon "button" at bounding box center [1066, 250] width 16 height 16
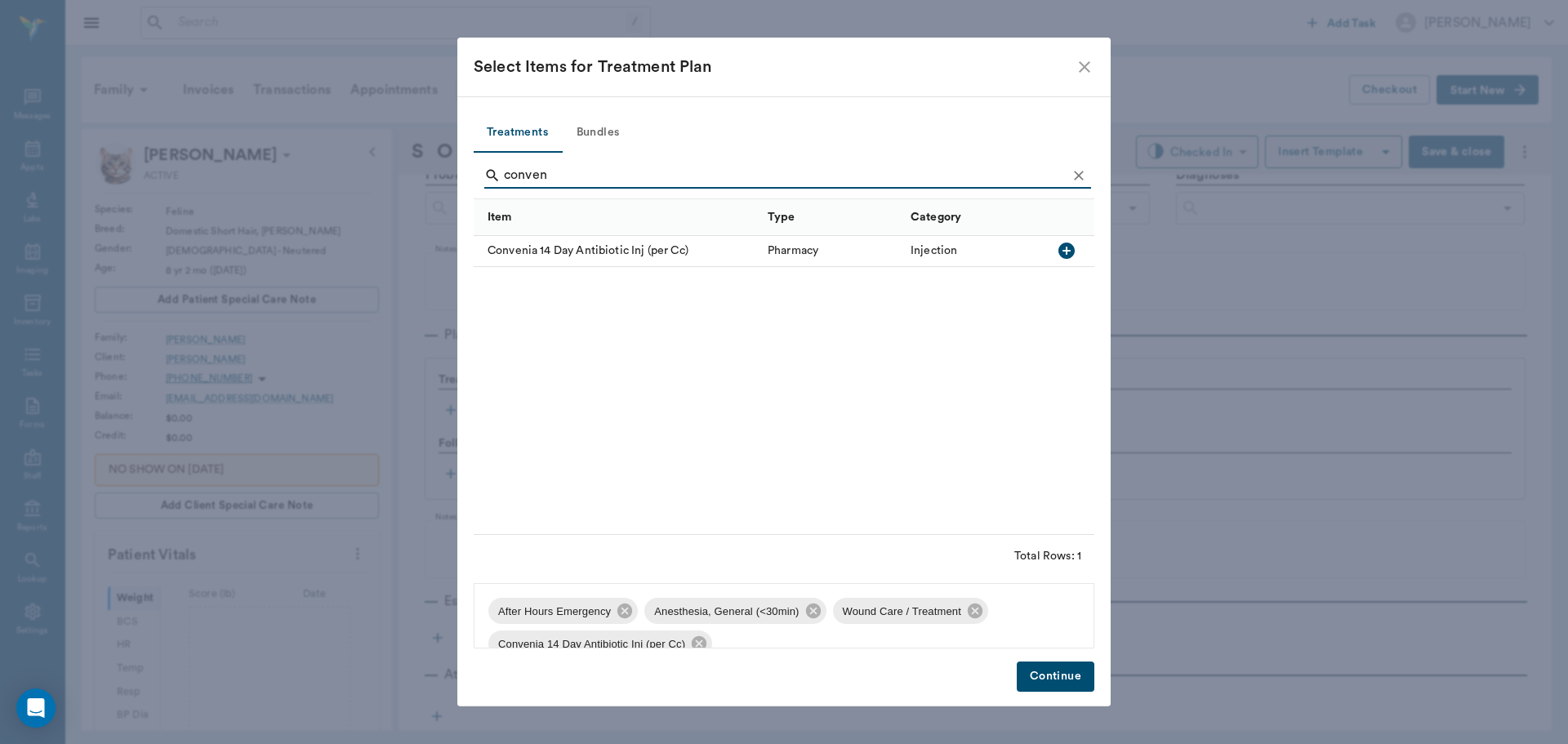
click at [613, 176] on input "conven" at bounding box center [785, 175] width 562 height 26
type input "c"
type input "sq fluid"
click at [1068, 247] on icon "button" at bounding box center [1066, 250] width 16 height 16
click at [1051, 672] on button "Continue" at bounding box center [1054, 677] width 77 height 30
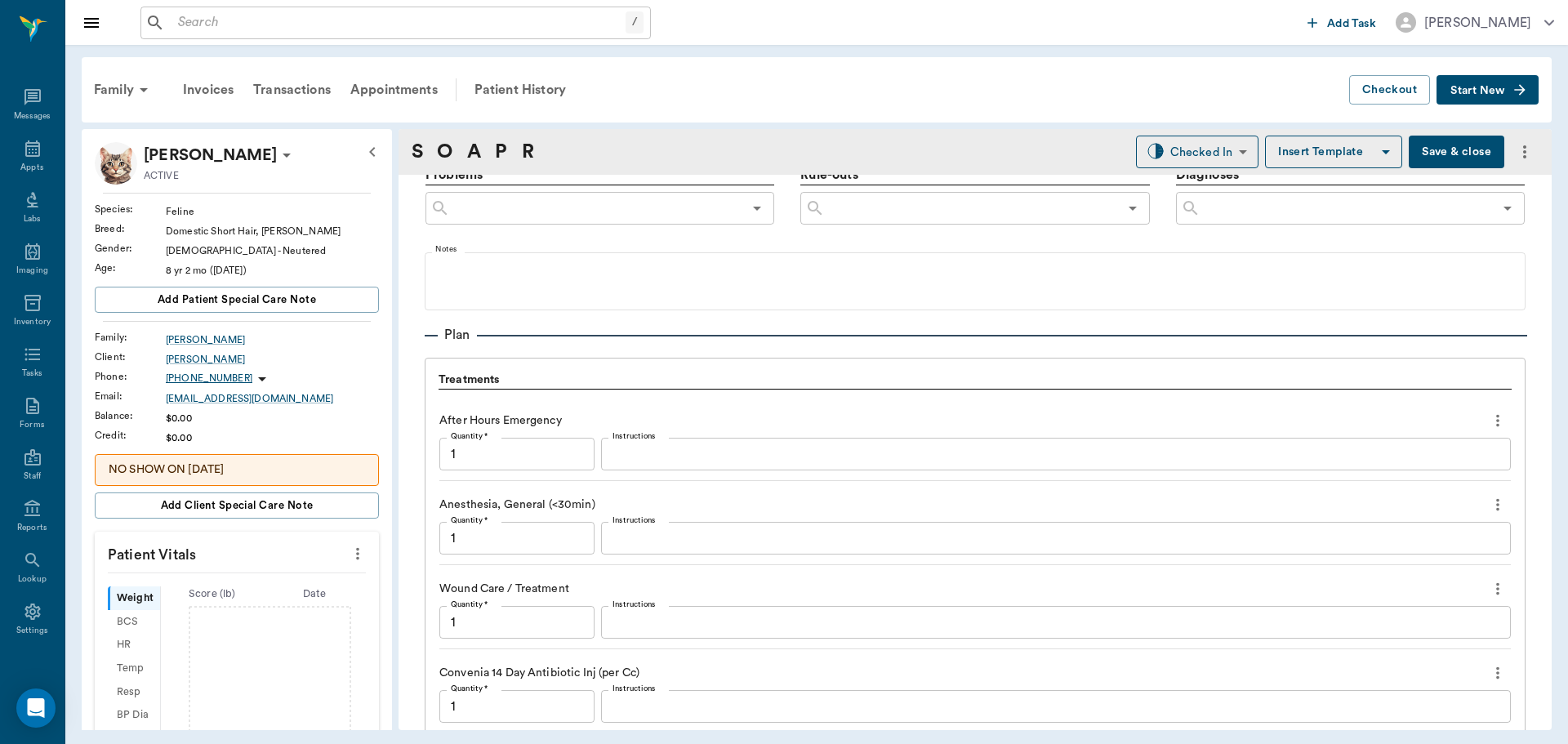
scroll to position [1381, 0]
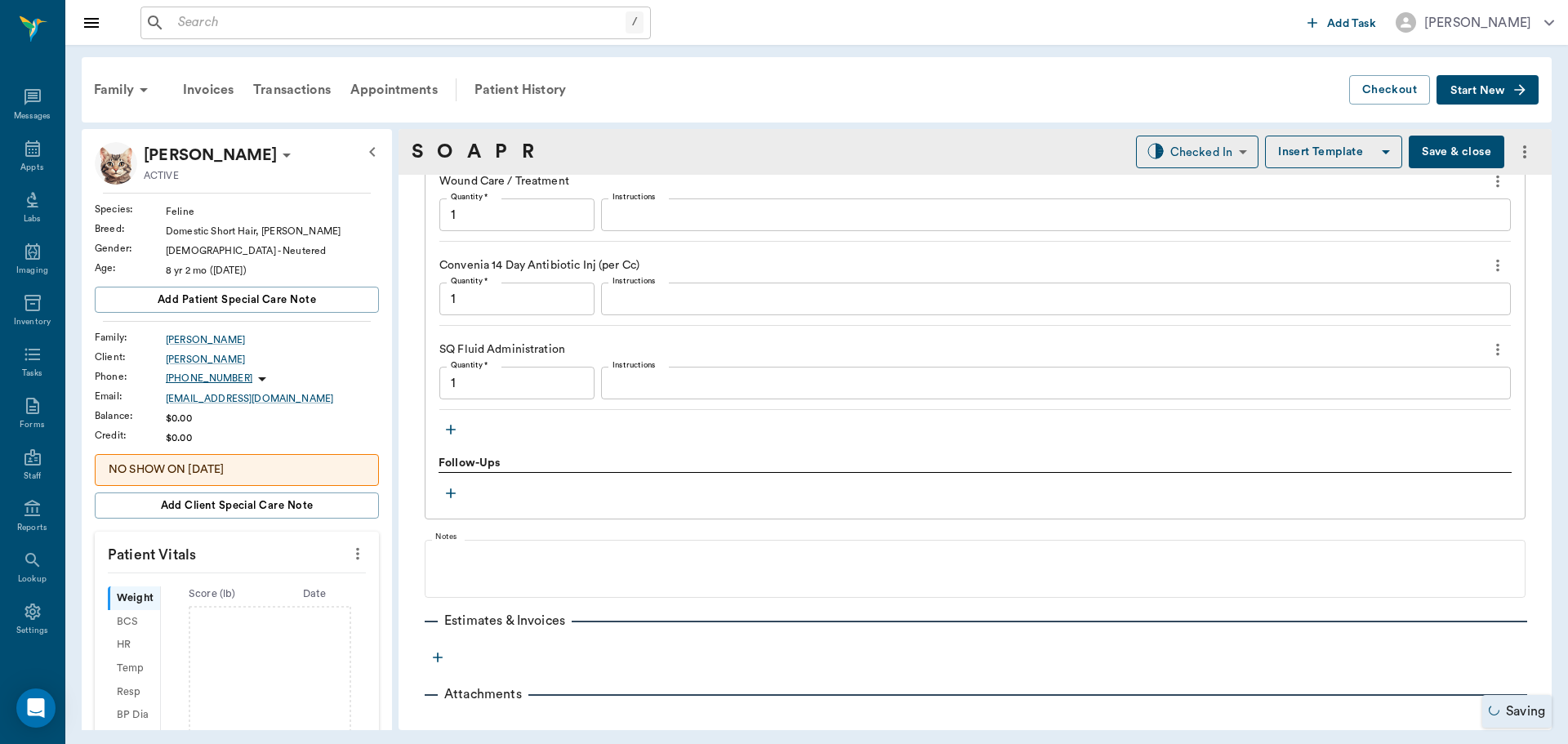
type input "1.00"
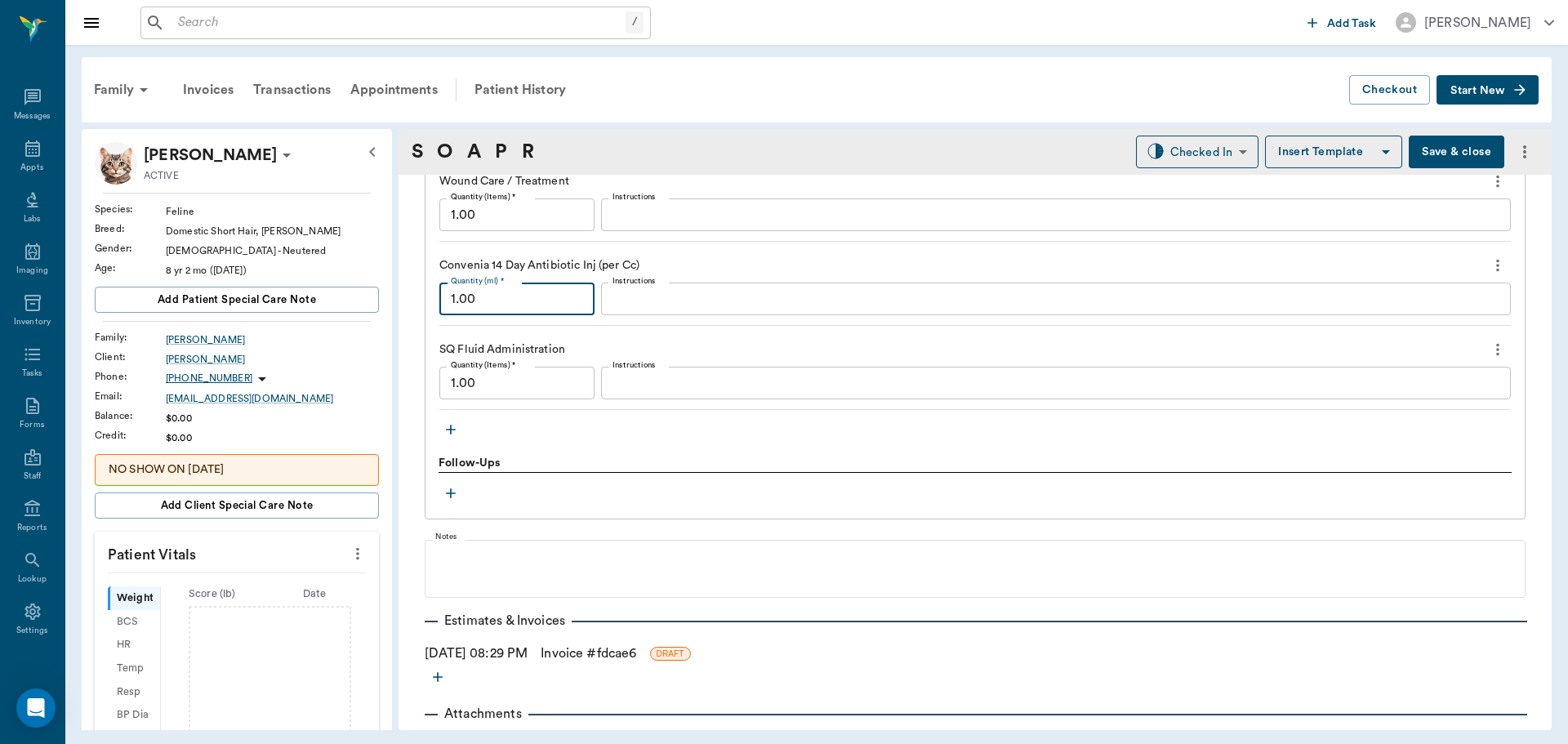
click at [529, 301] on input "1.00" at bounding box center [516, 299] width 155 height 33
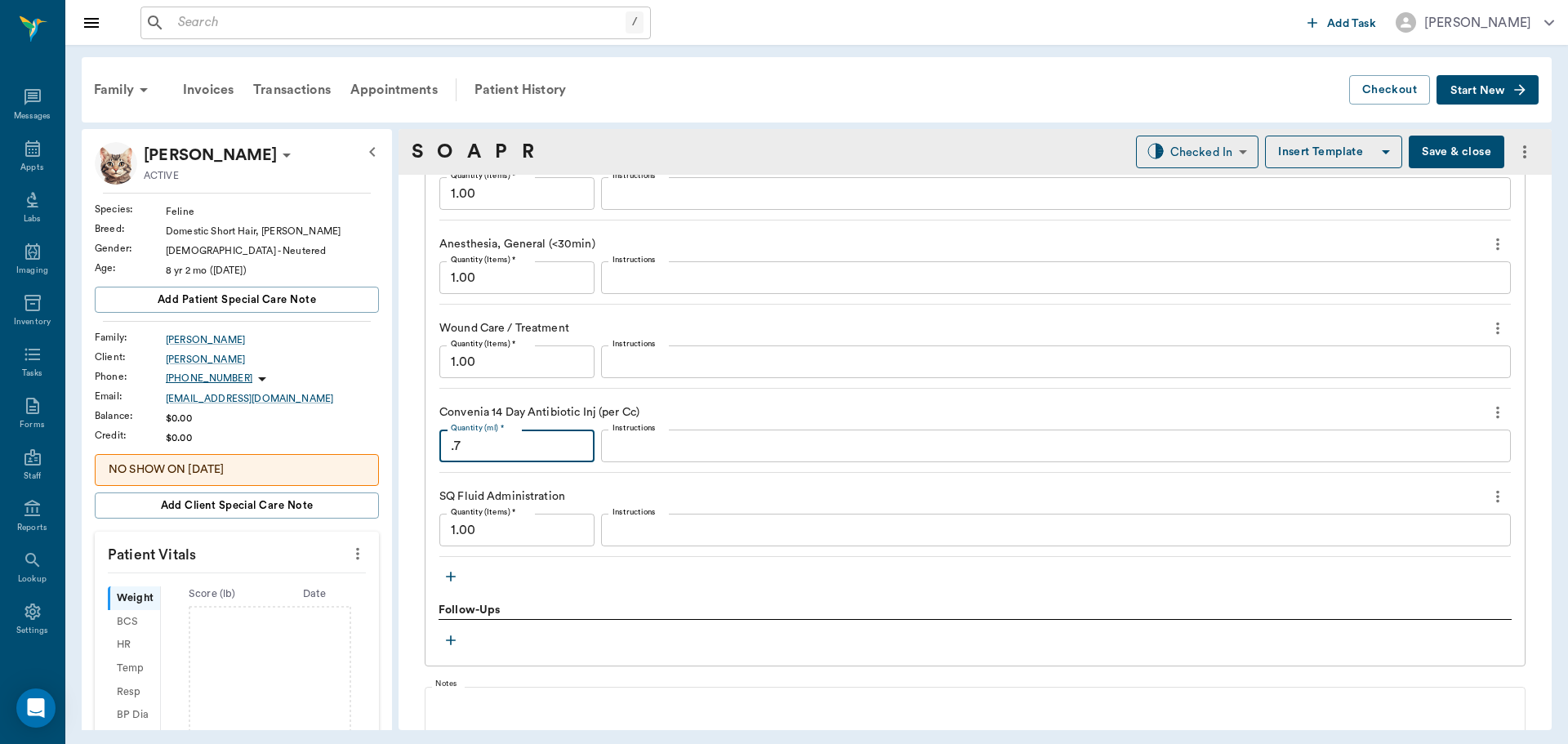
scroll to position [1218, 0]
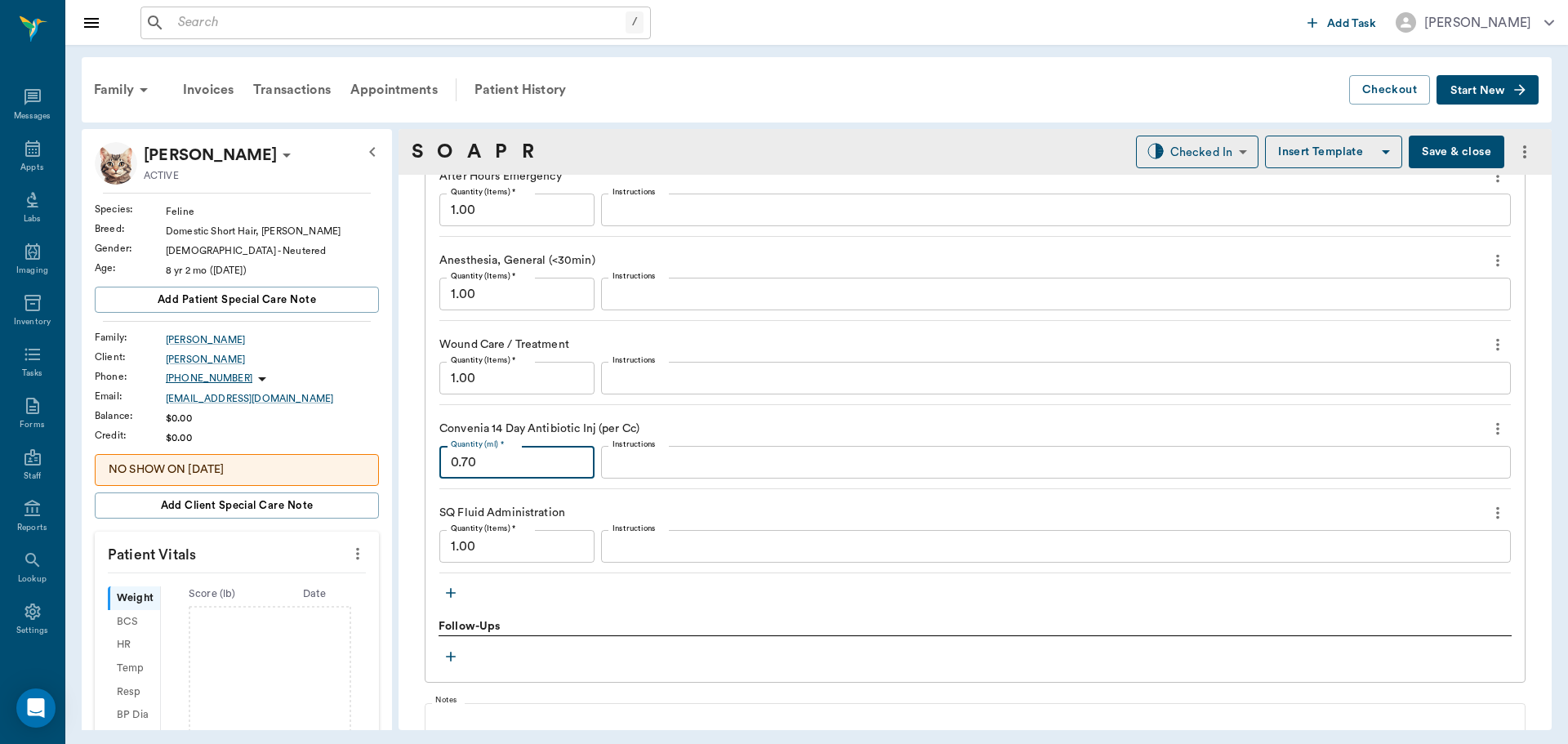
type input "0.70"
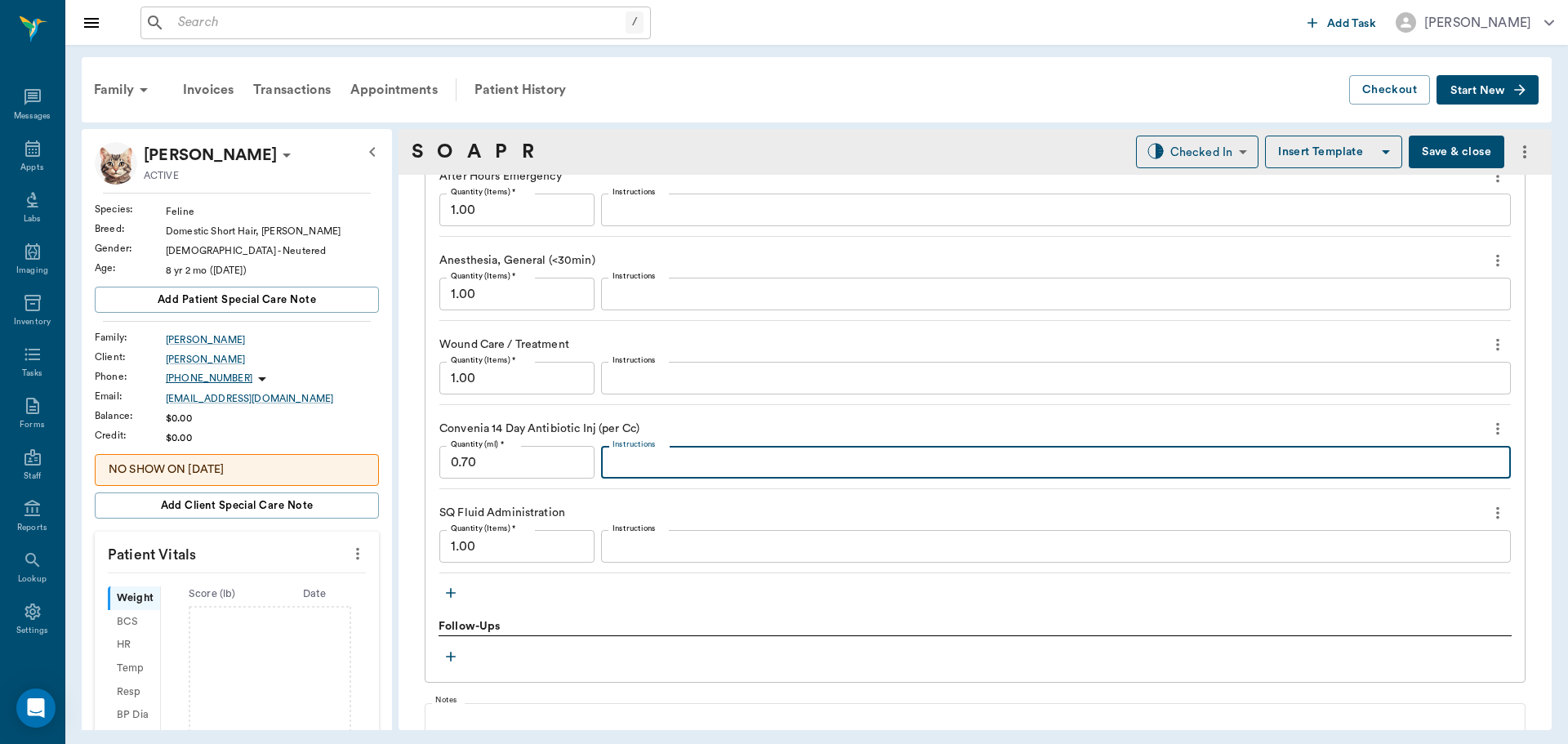
click at [665, 468] on textarea "Instructions" at bounding box center [1056, 462] width 887 height 19
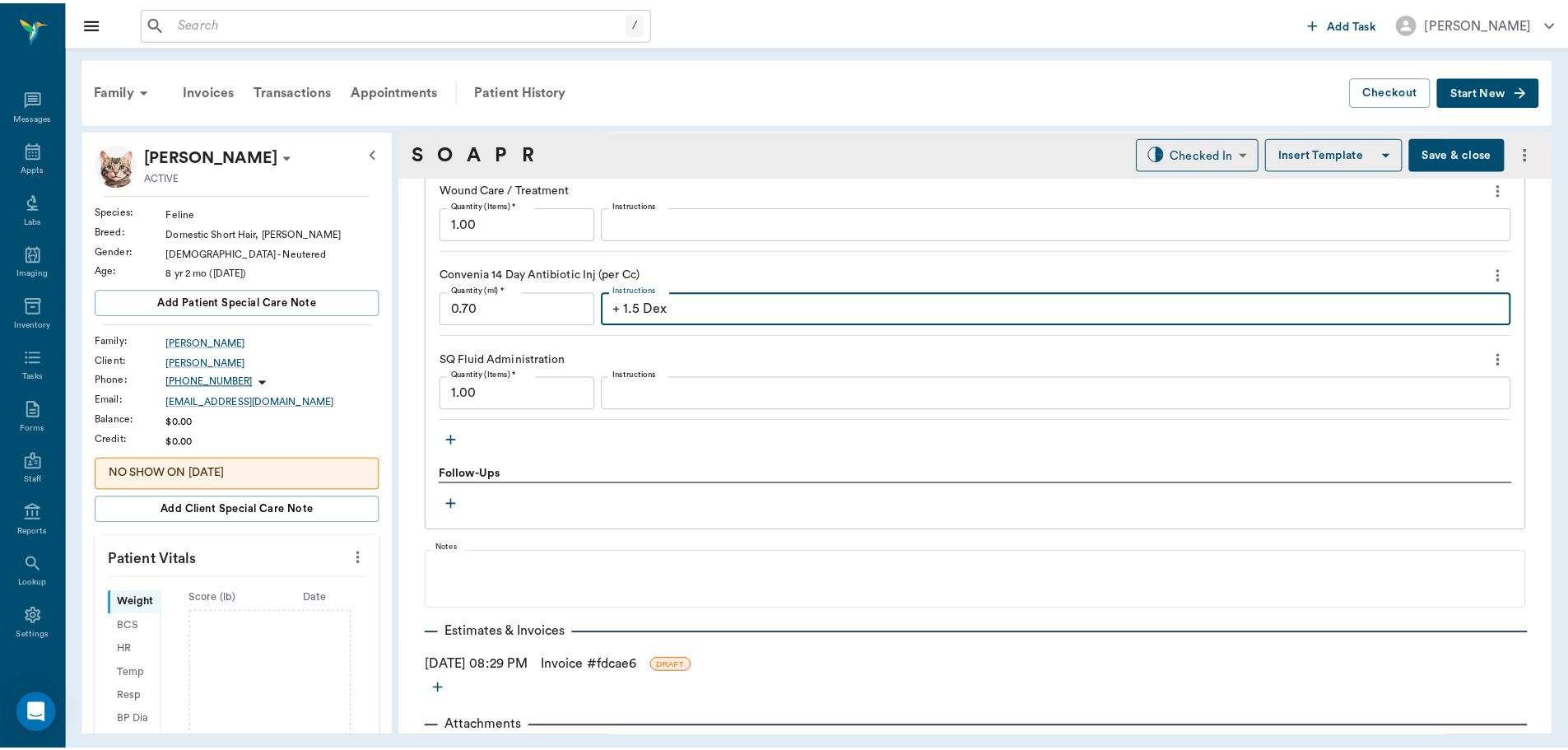
scroll to position [1431, 0]
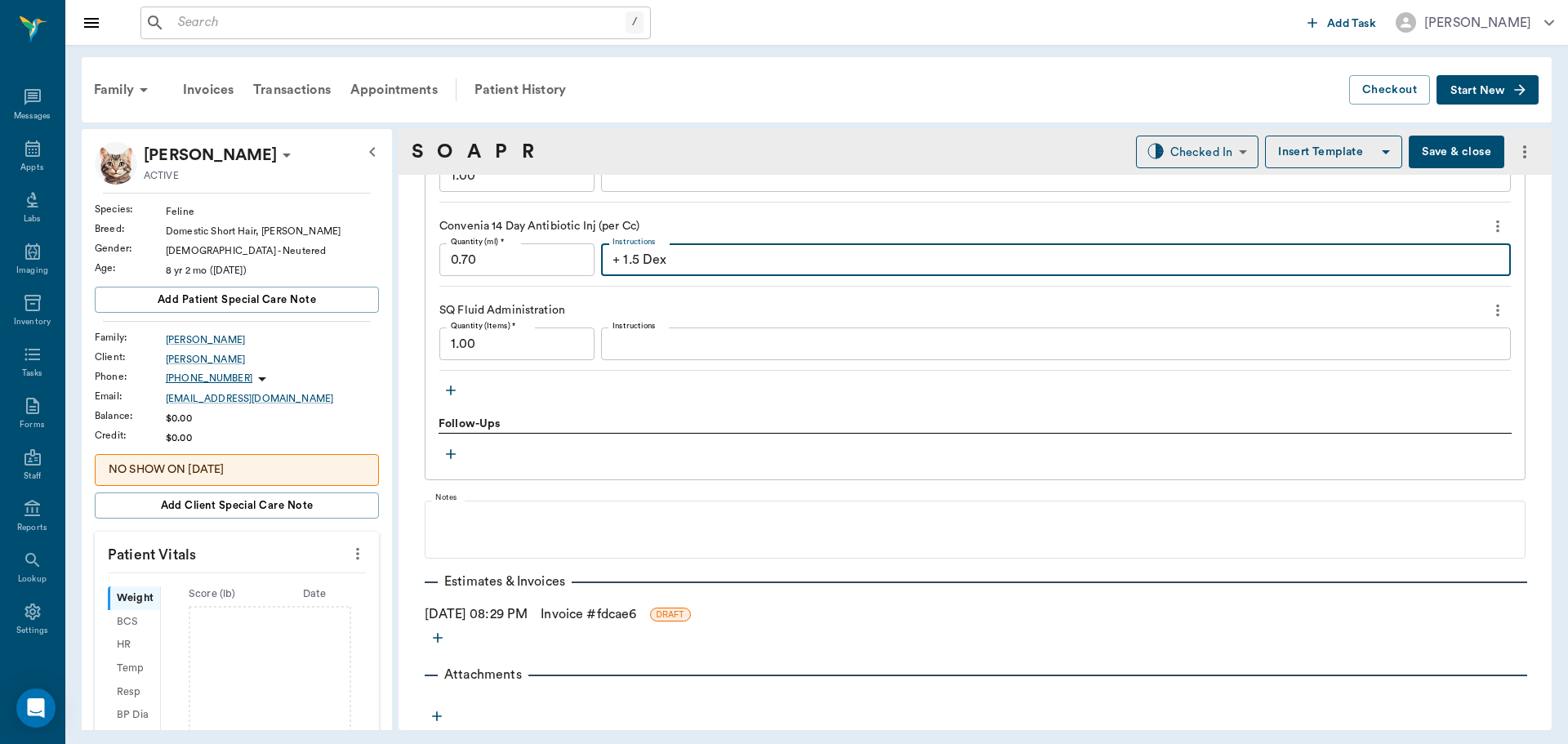
type textarea "+ 1.5 Dex"
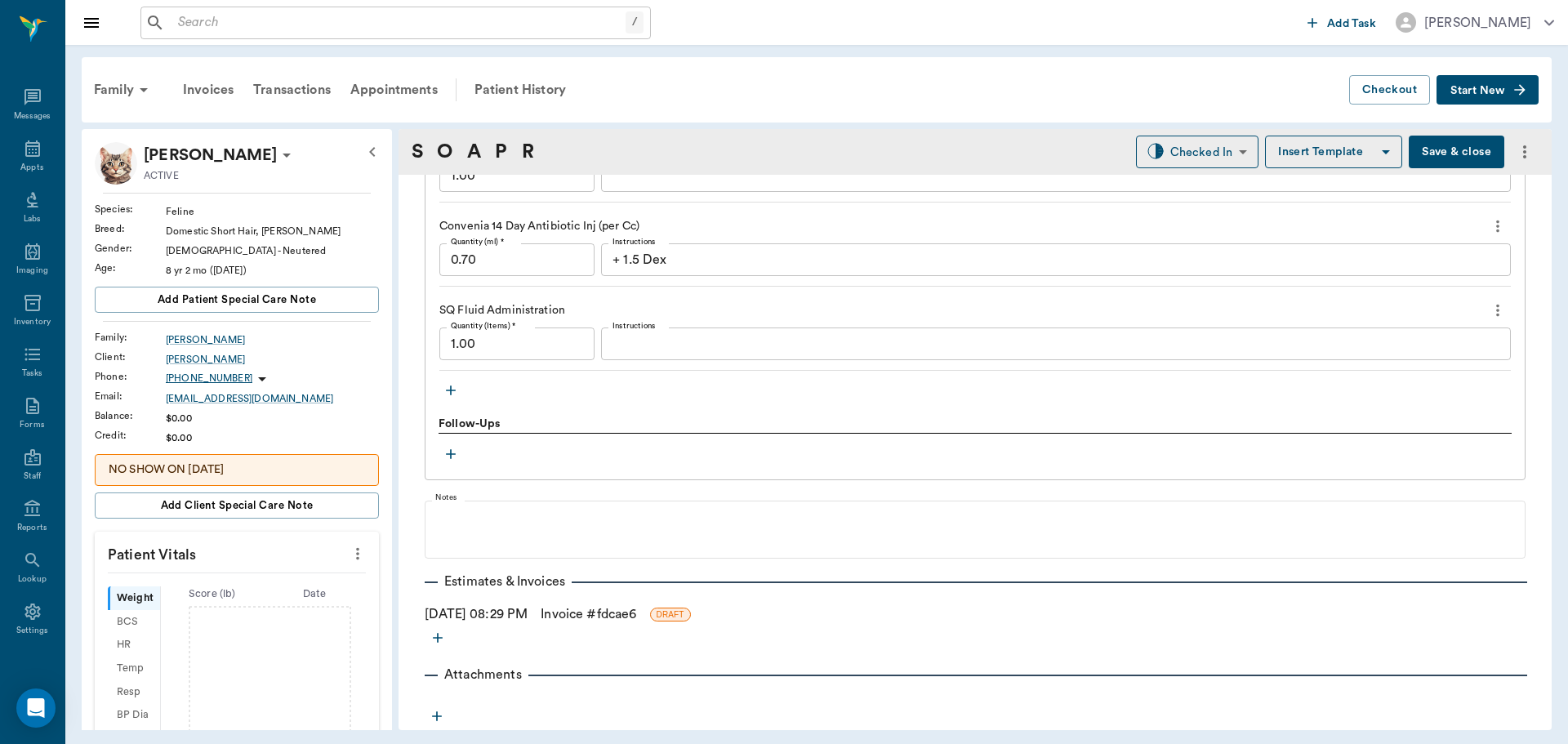
click at [587, 615] on link "Invoice # fdcae6" at bounding box center [589, 614] width 96 height 20
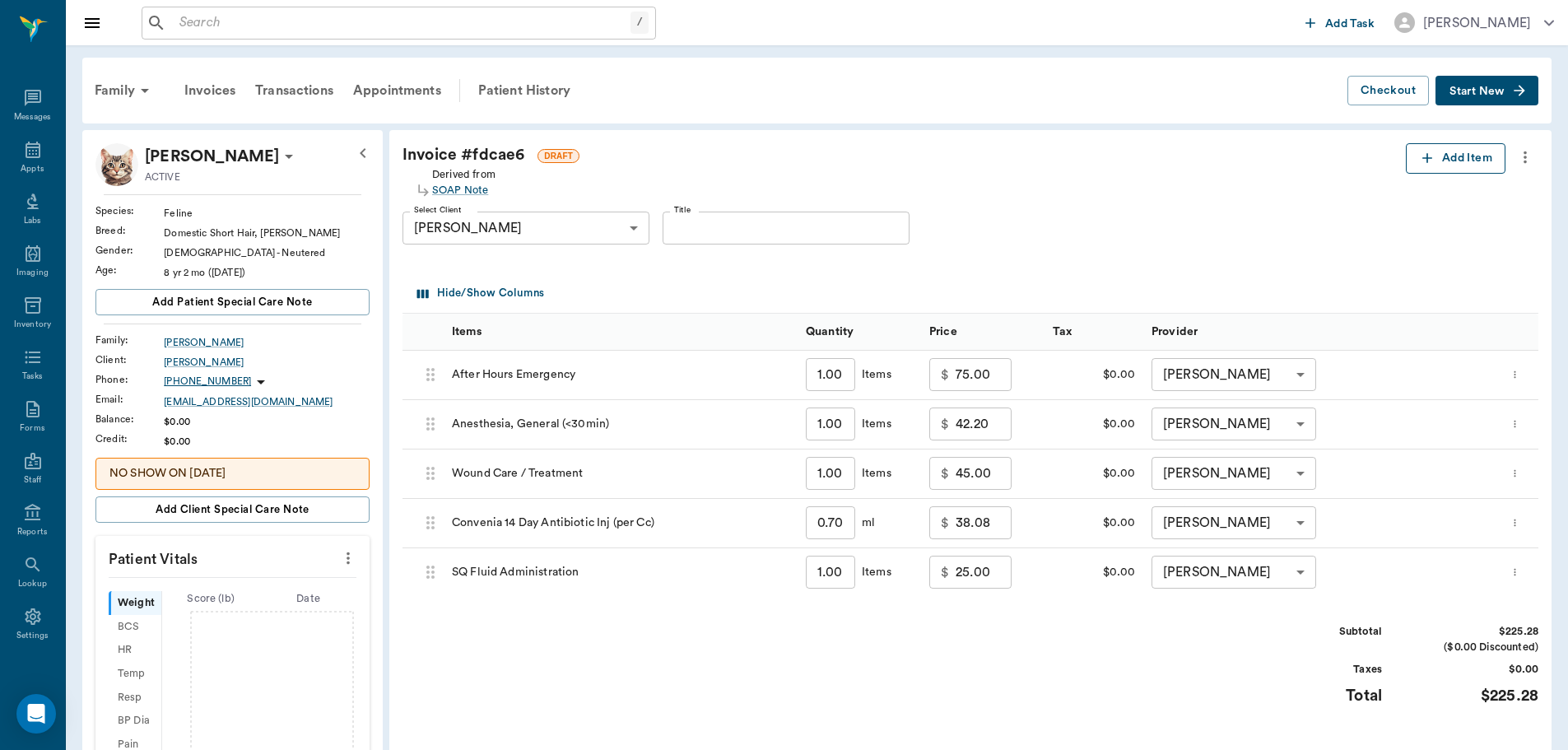
click at [1469, 153] on button "Add Item" at bounding box center [1455, 158] width 99 height 30
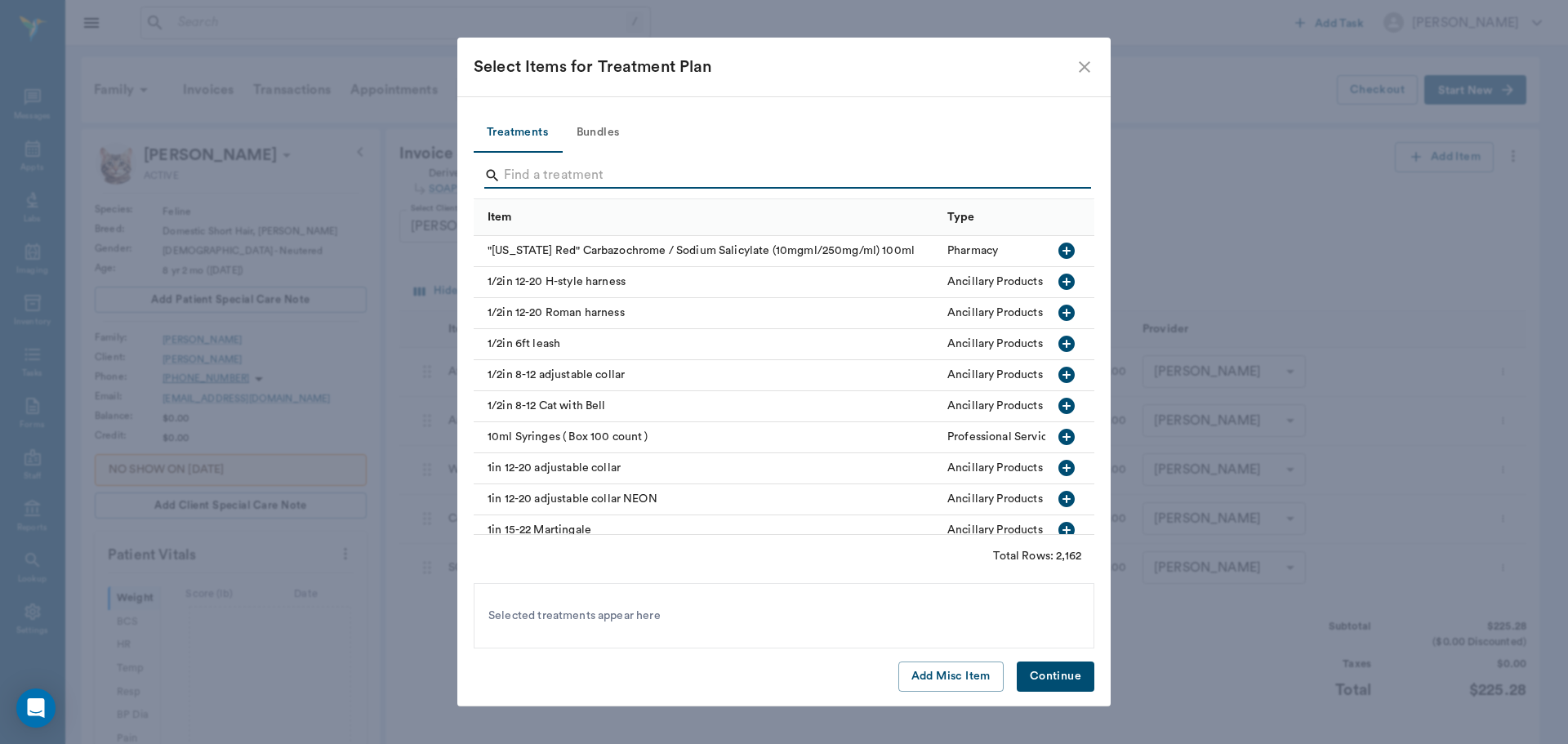
click at [557, 179] on input "Search" at bounding box center [785, 175] width 562 height 26
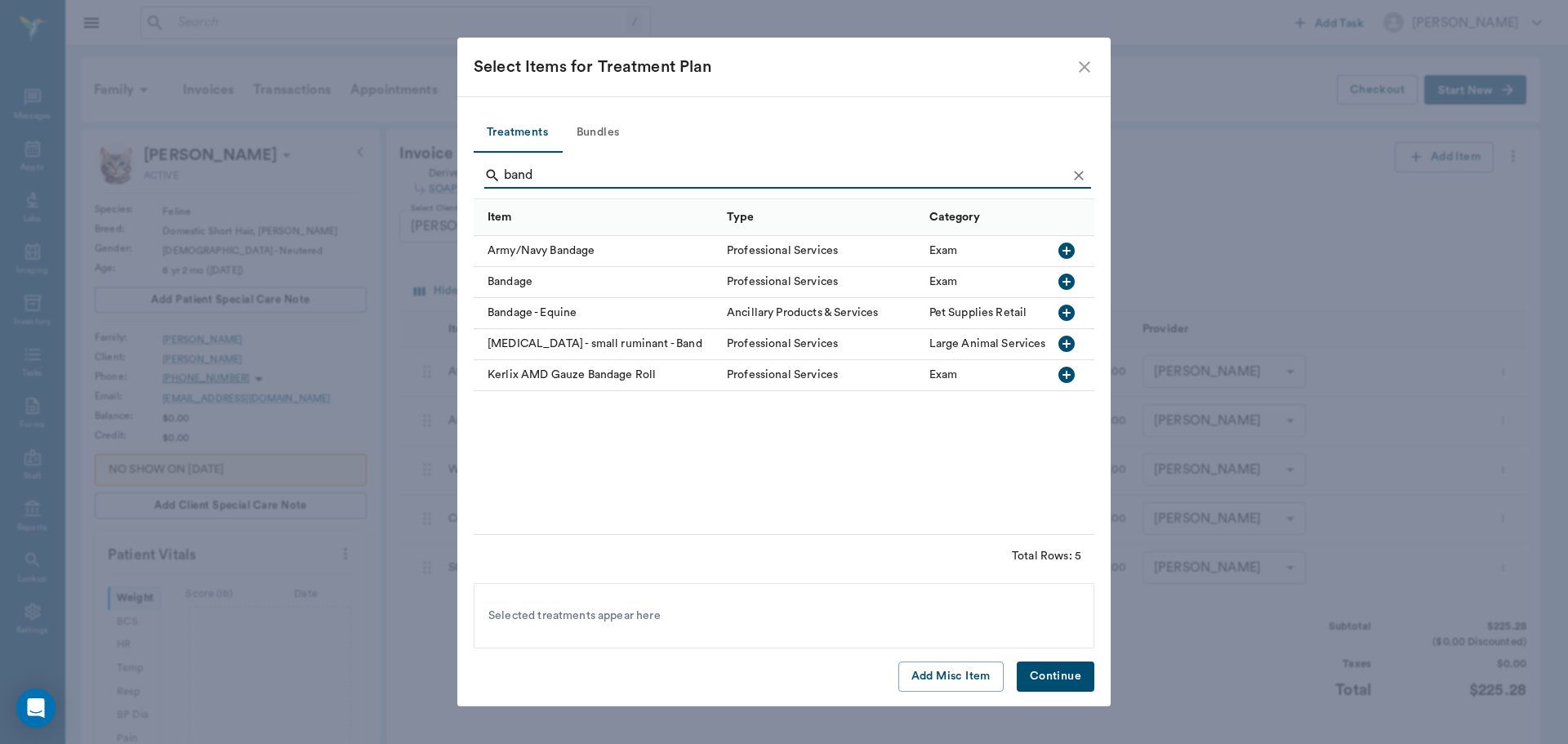
type input "band"
click at [1067, 278] on icon "button" at bounding box center [1066, 281] width 16 height 16
click at [1039, 667] on button "Continue" at bounding box center [1054, 677] width 77 height 30
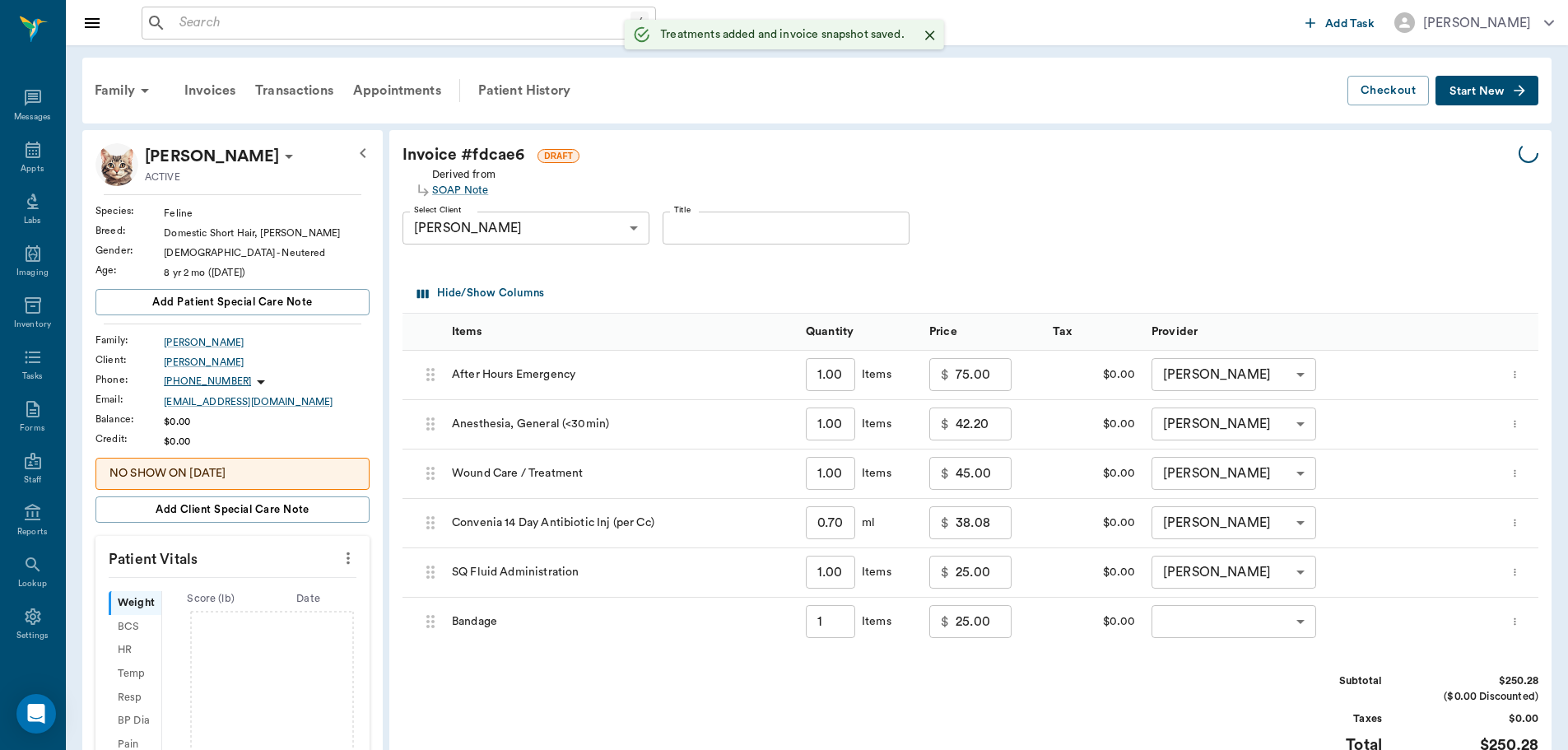
type input "1.00"
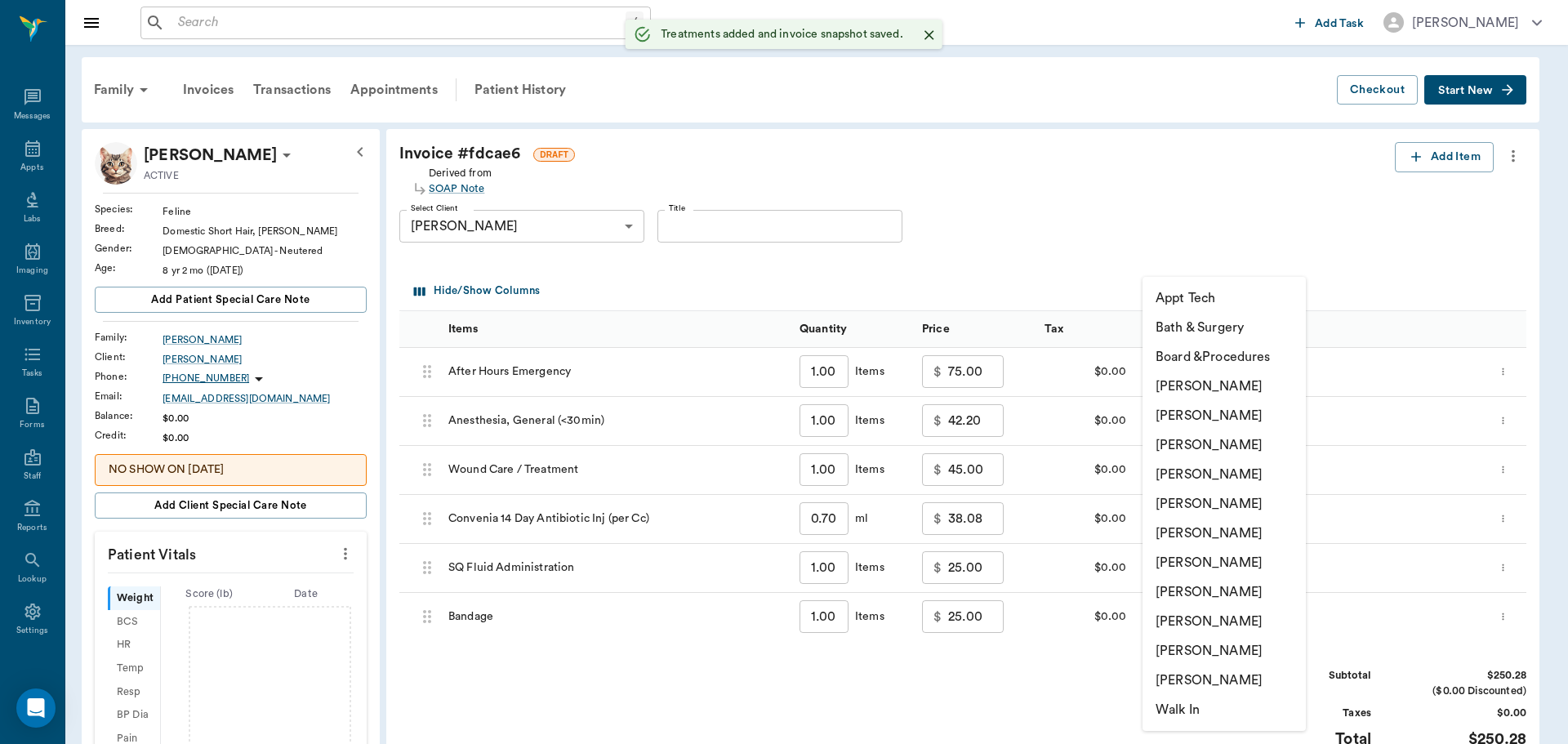
click at [1282, 614] on body "/ ​ Add Task [PERSON_NAME] Nectar Messages Appts Labs Imaging Inventory Tasks F…" at bounding box center [784, 574] width 1568 height 1148
click at [1240, 472] on li "[PERSON_NAME]" at bounding box center [1224, 474] width 163 height 29
type input "none-63ec2f075fda476ae8351a4d"
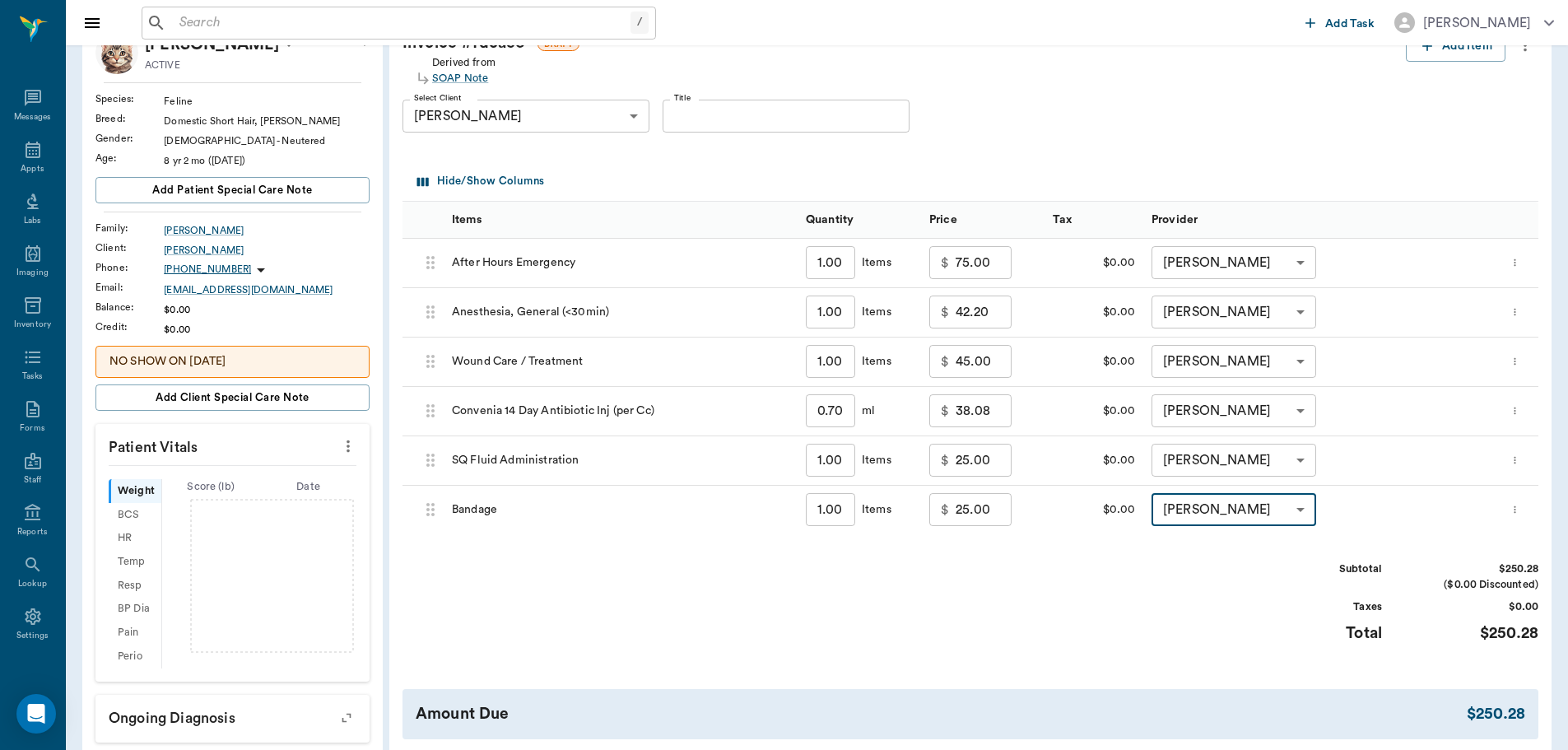
scroll to position [329, 0]
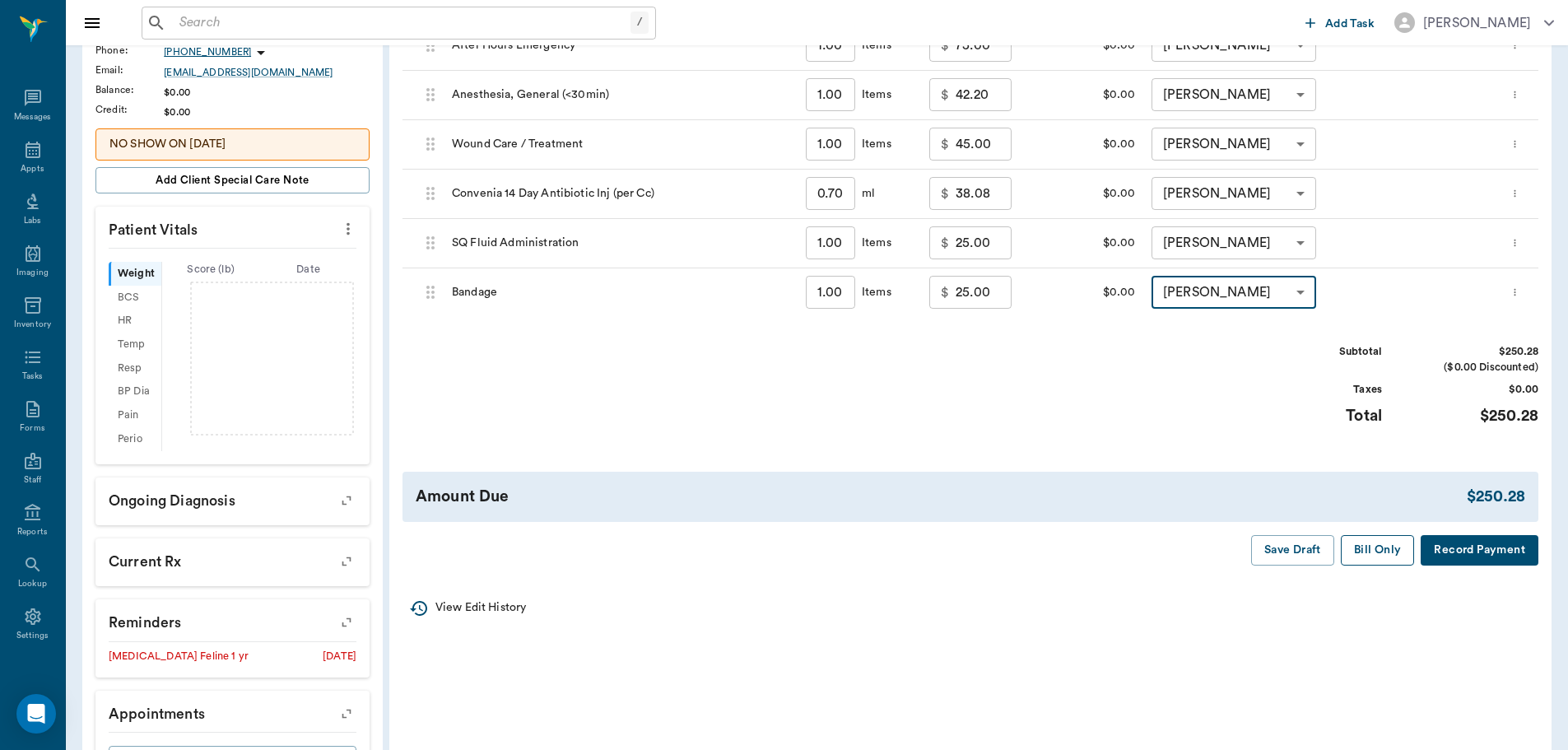
click at [1357, 547] on button "Bill Only" at bounding box center [1378, 550] width 74 height 30
